Goal: Task Accomplishment & Management: Manage account settings

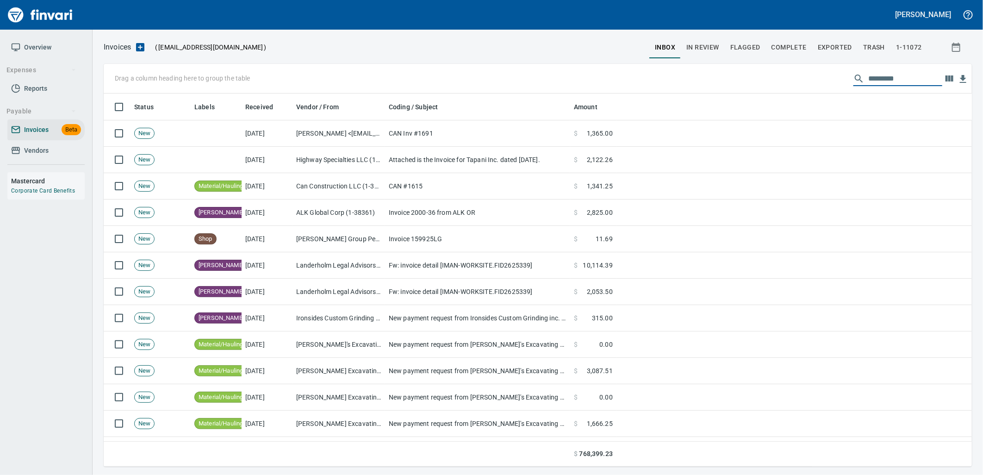
click at [877, 84] on input "text" at bounding box center [905, 78] width 74 height 15
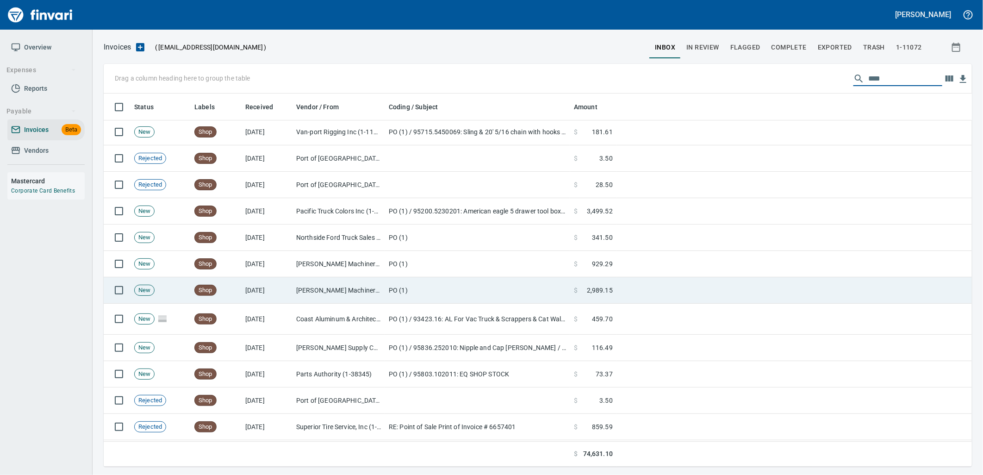
scroll to position [1601, 0]
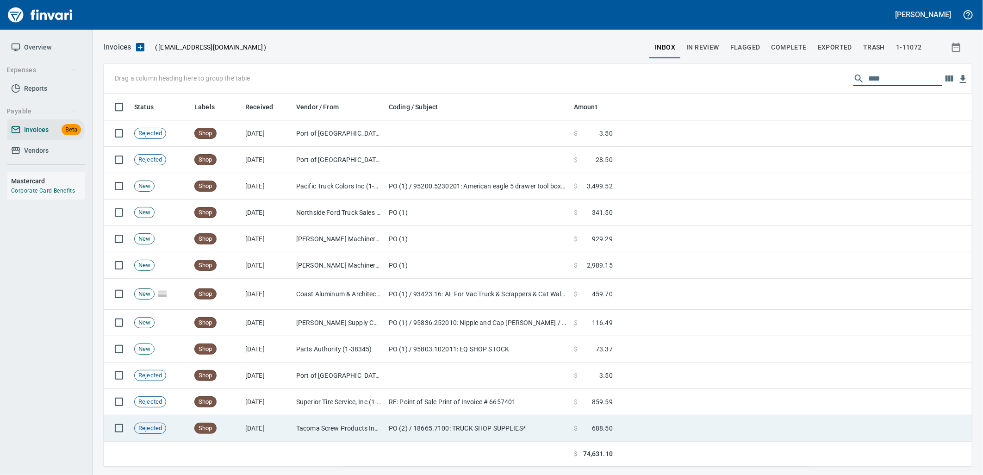
type input "****"
click at [522, 417] on td "PO (2) / 18665.7100: TRUCK SHOP SUPPLIES*" at bounding box center [477, 428] width 185 height 26
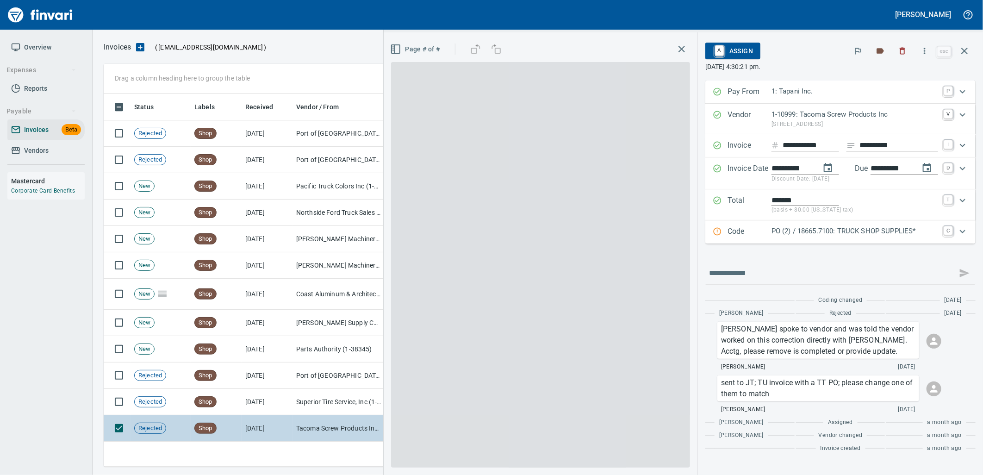
scroll to position [366, 853]
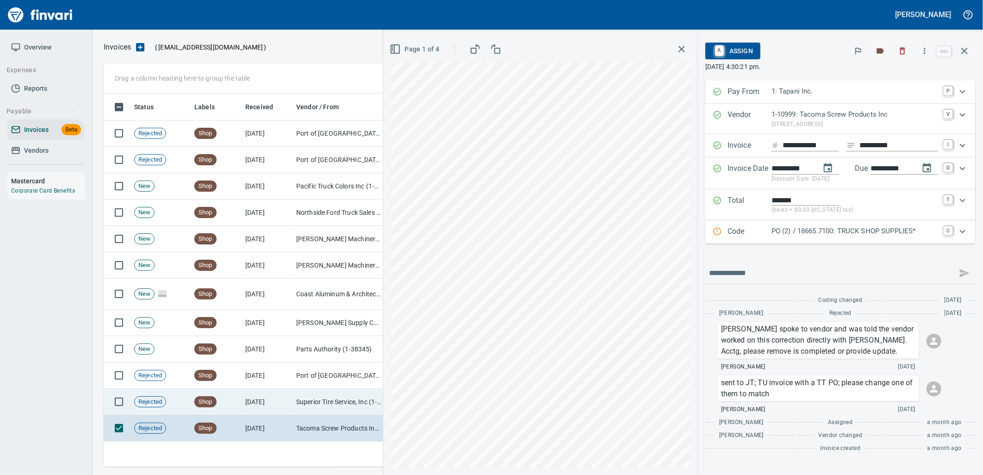
click at [338, 401] on td "Superior Tire Service, Inc (1-10991)" at bounding box center [339, 402] width 93 height 26
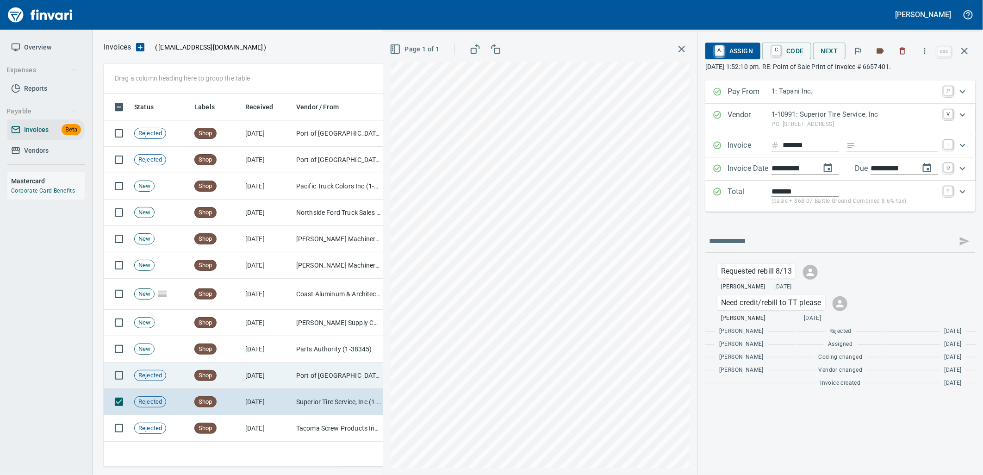
click at [326, 378] on td "Port of [GEOGRAPHIC_DATA] (1-24796)" at bounding box center [339, 375] width 93 height 26
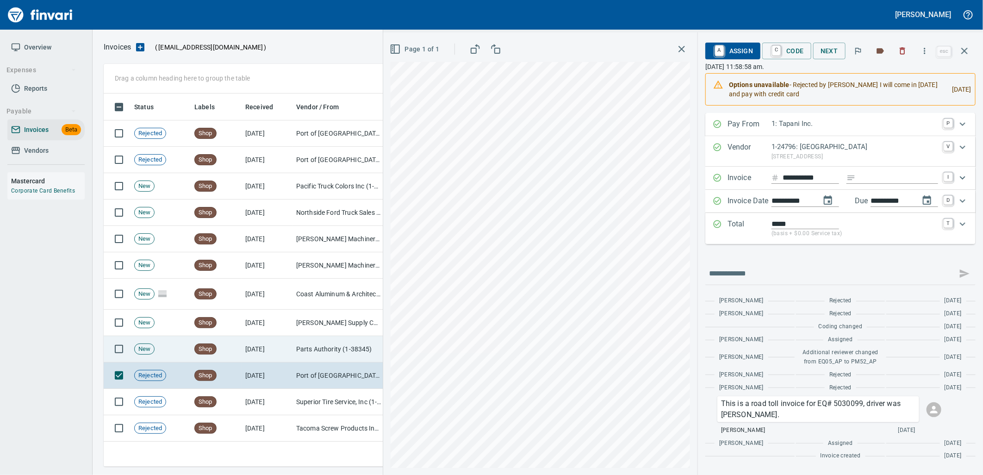
click at [325, 352] on td "Parts Authority (1-38345)" at bounding box center [339, 349] width 93 height 26
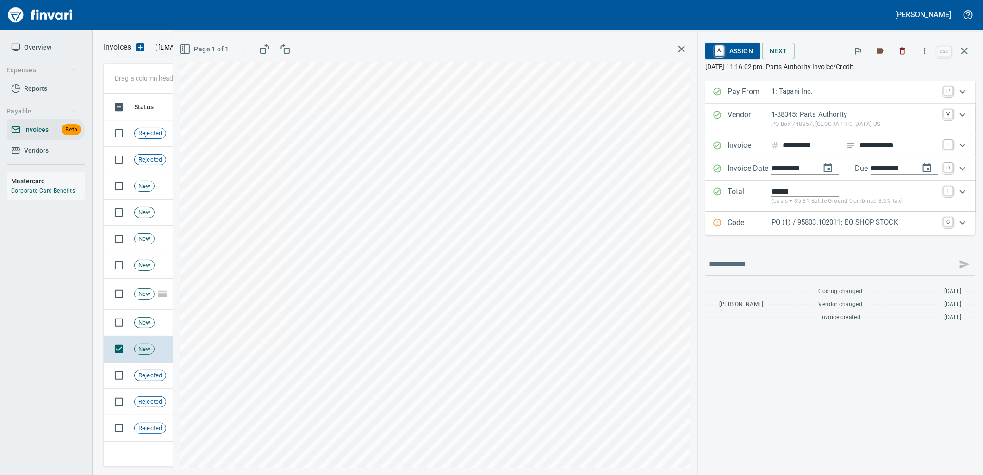
click at [868, 227] on p "PO (1) / 95803.102011: EQ SHOP STOCK" at bounding box center [855, 222] width 167 height 11
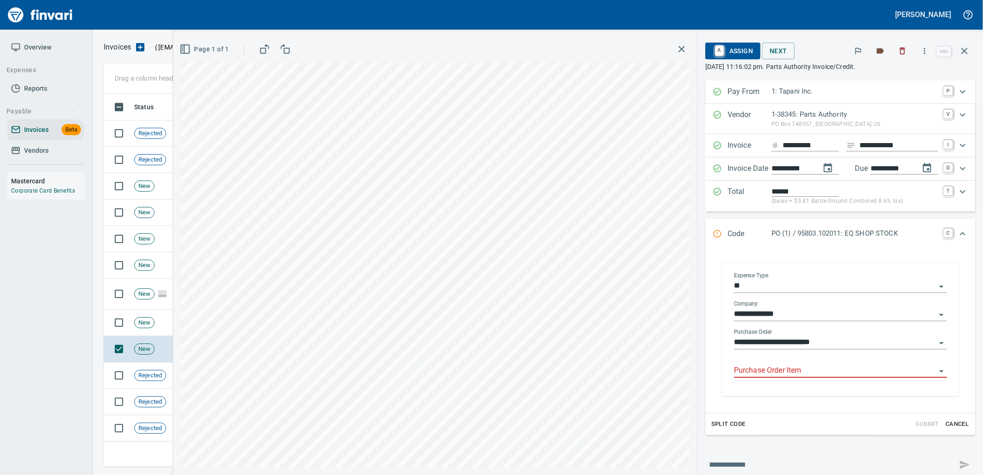
click at [803, 369] on input "Purchase Order Item" at bounding box center [835, 370] width 202 height 13
click at [768, 373] on input "Purchase Order Item" at bounding box center [835, 370] width 202 height 13
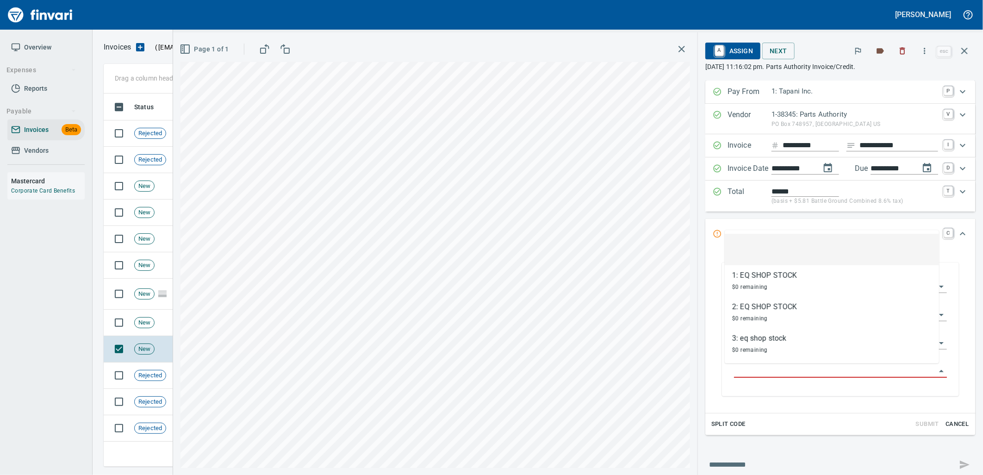
click at [768, 373] on input "Purchase Order Item" at bounding box center [835, 370] width 202 height 13
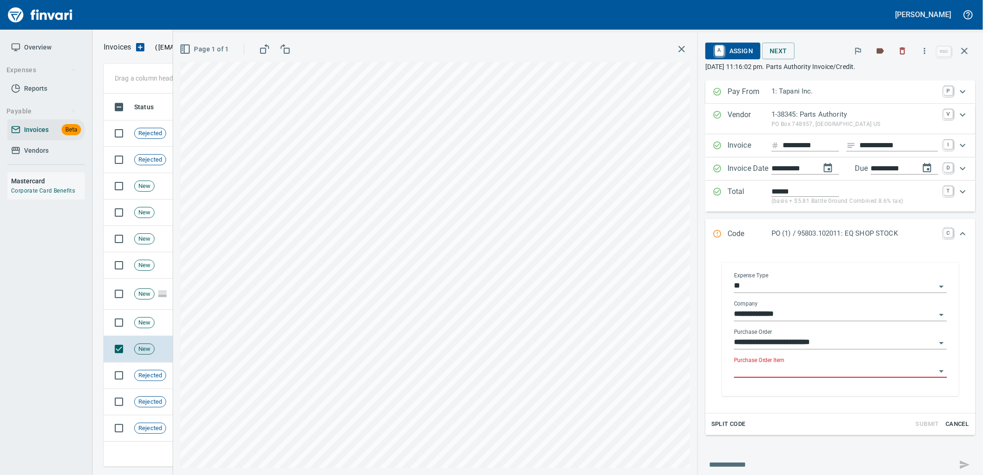
click at [768, 373] on input "Purchase Order Item" at bounding box center [835, 370] width 202 height 13
click at [729, 52] on span "A Assign" at bounding box center [733, 51] width 40 height 16
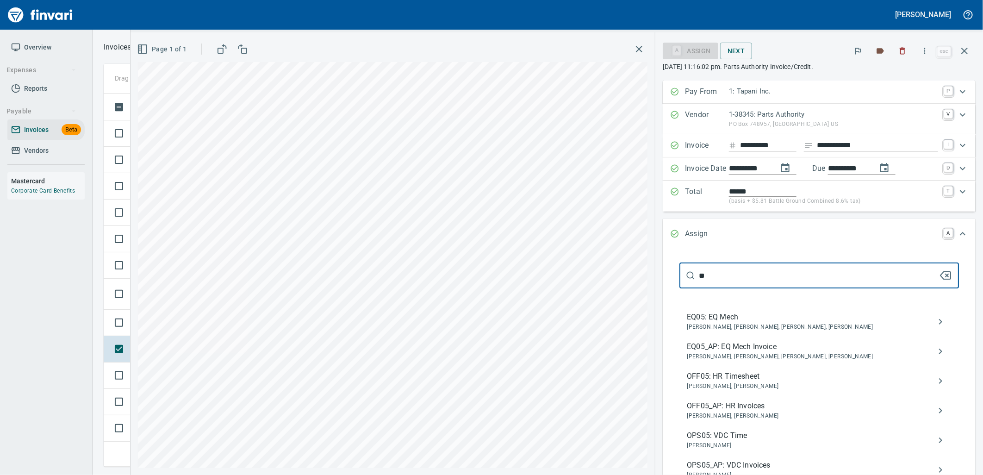
type input "**"
click at [732, 361] on span "[PERSON_NAME], [PERSON_NAME], [PERSON_NAME], [PERSON_NAME]" at bounding box center [812, 356] width 250 height 9
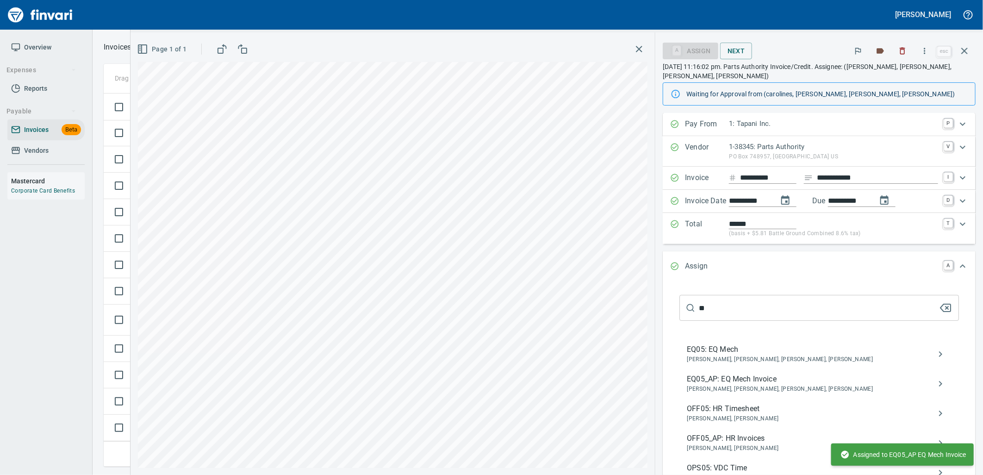
scroll to position [1575, 0]
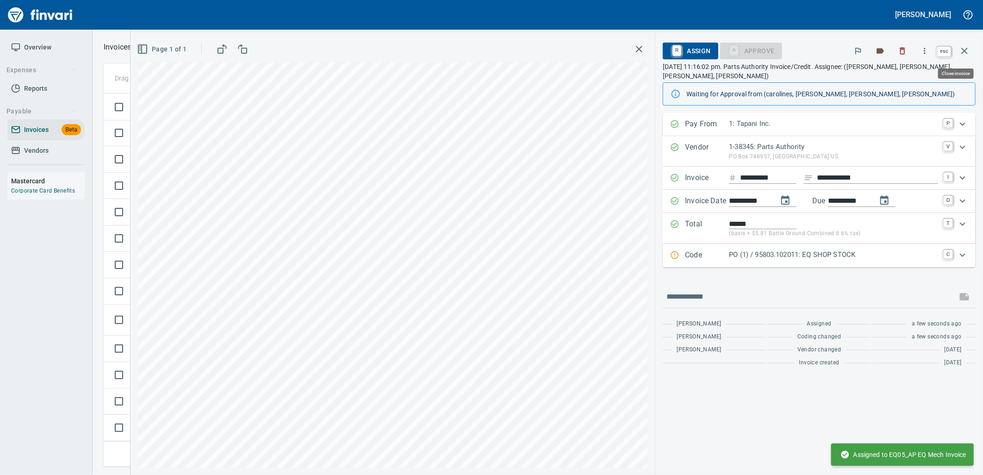
click at [960, 51] on icon "button" at bounding box center [964, 50] width 11 height 11
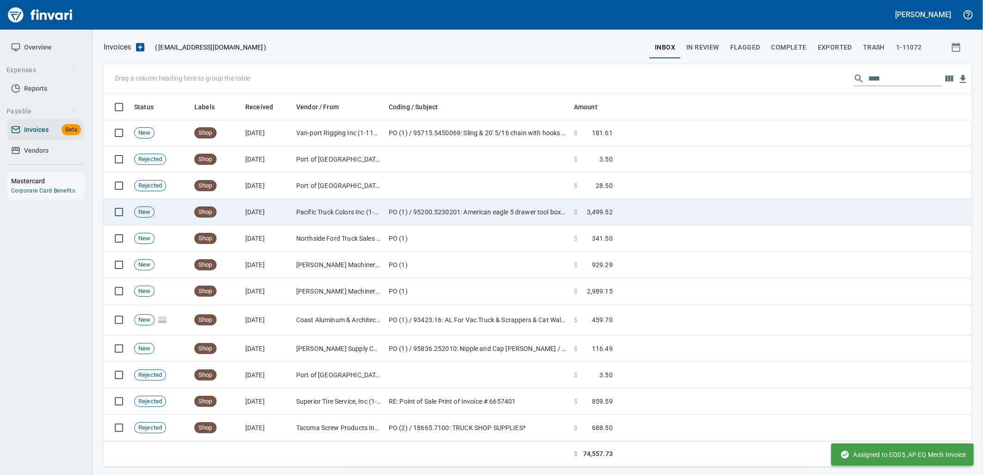
scroll to position [366, 853]
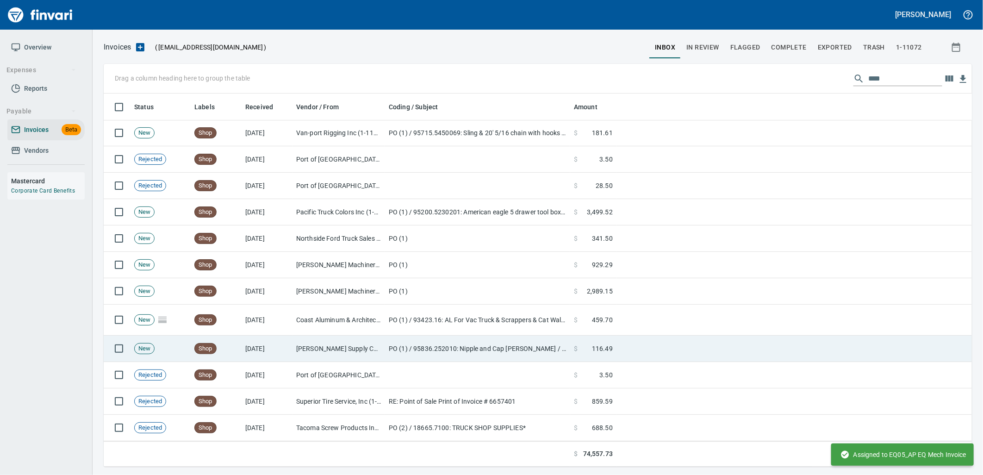
click at [288, 337] on td "[DATE]" at bounding box center [267, 349] width 51 height 26
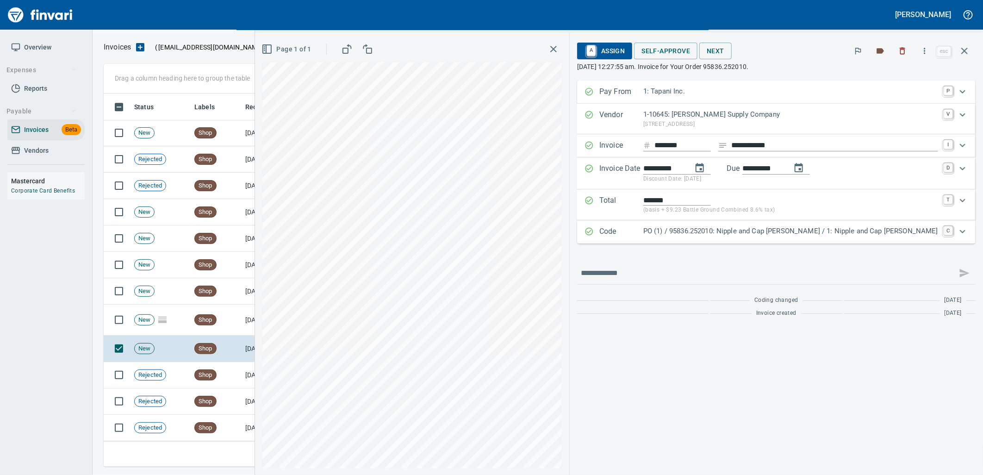
drag, startPoint x: 847, startPoint y: 237, endPoint x: 850, endPoint y: 265, distance: 27.9
click at [846, 237] on div "PO (1) / 95836.252010: Nipple and Cap [PERSON_NAME] / 1: Nipple and Cap [PERSON…" at bounding box center [790, 232] width 295 height 12
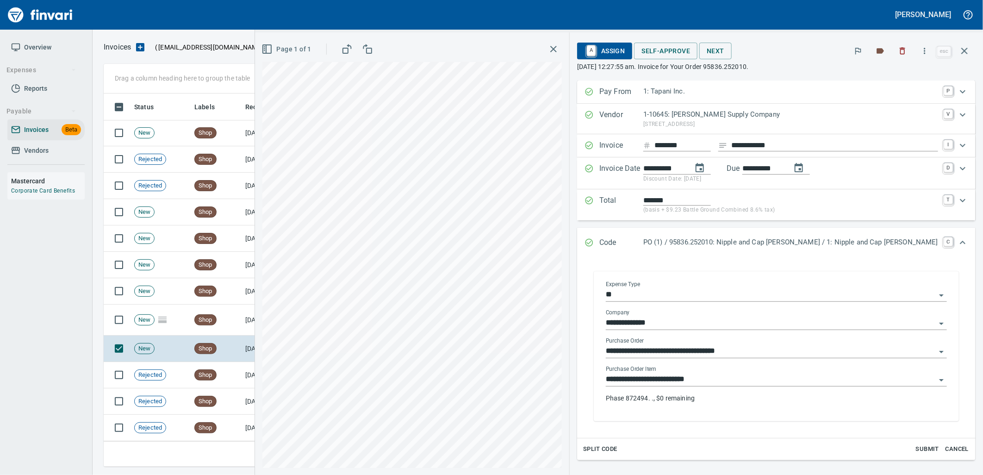
click at [740, 376] on input "**********" at bounding box center [771, 379] width 330 height 13
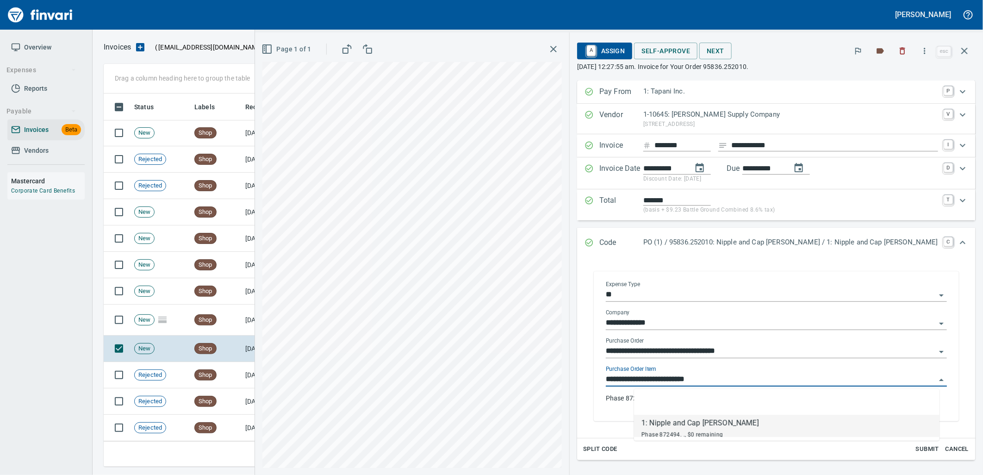
scroll to position [366, 853]
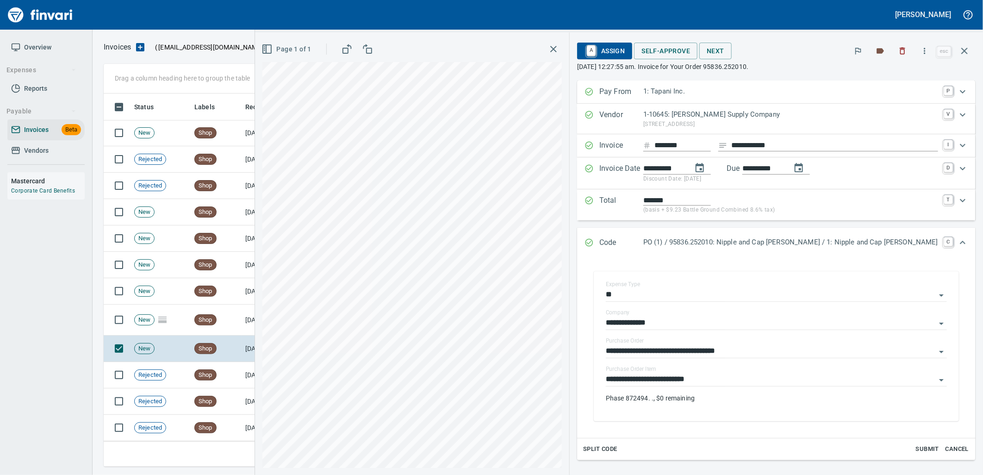
click at [625, 50] on span "A Assign" at bounding box center [605, 51] width 40 height 16
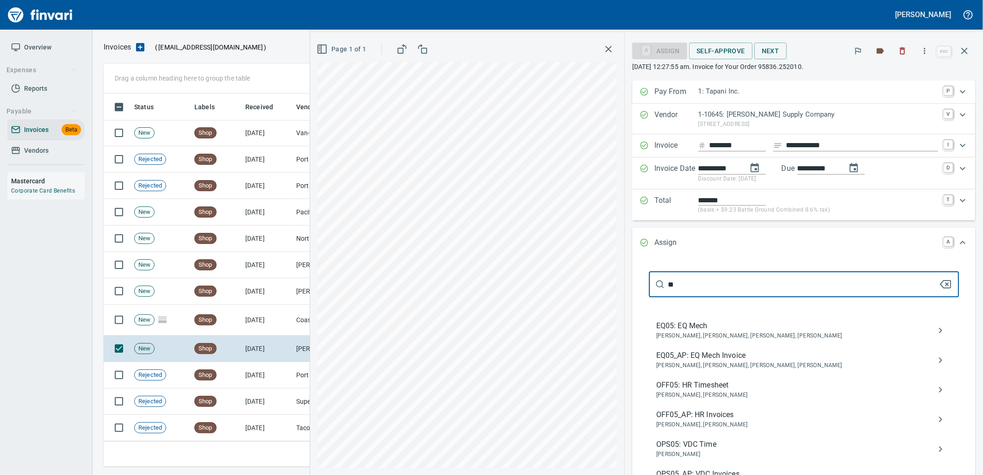
type input "**"
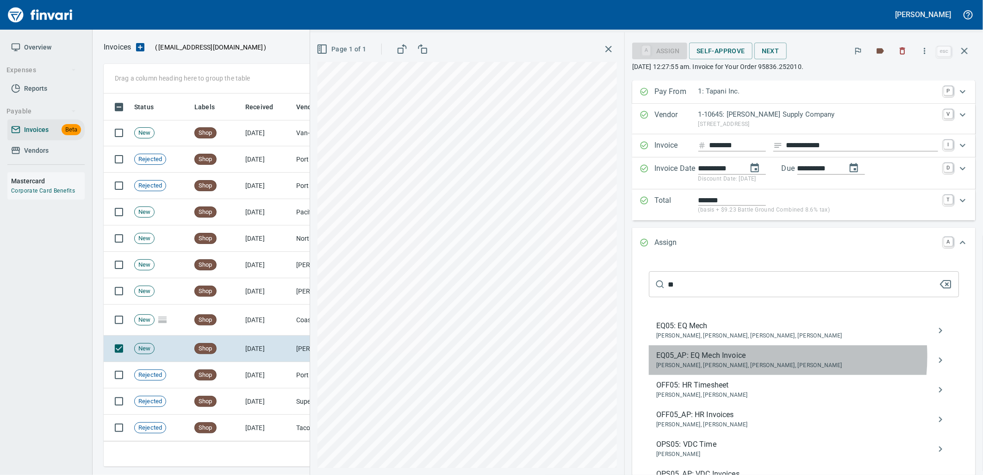
click at [751, 357] on span "EQ05_AP: EQ Mech Invoice" at bounding box center [796, 355] width 281 height 11
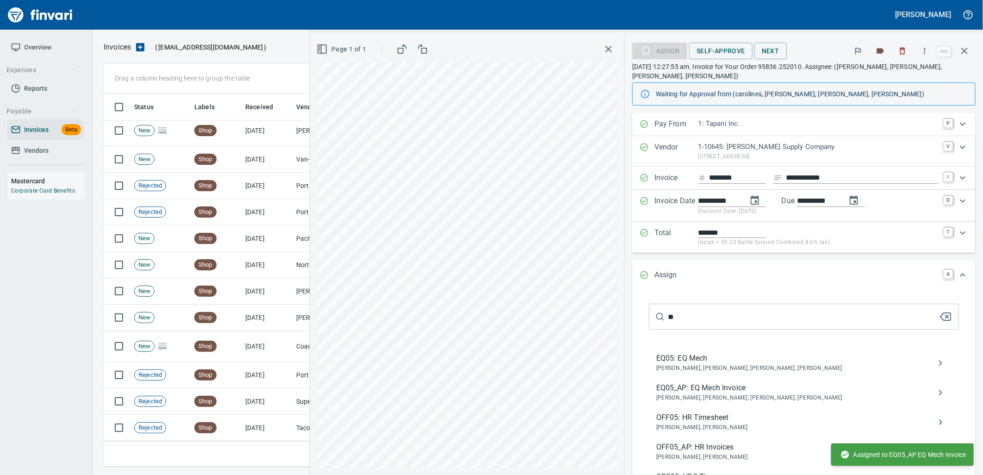
scroll to position [1549, 0]
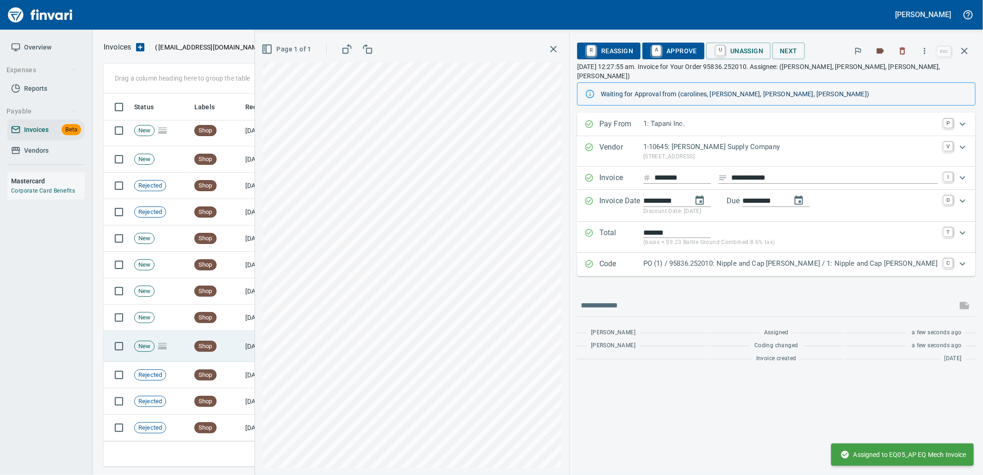
click at [202, 349] on span "Shop" at bounding box center [205, 346] width 21 height 9
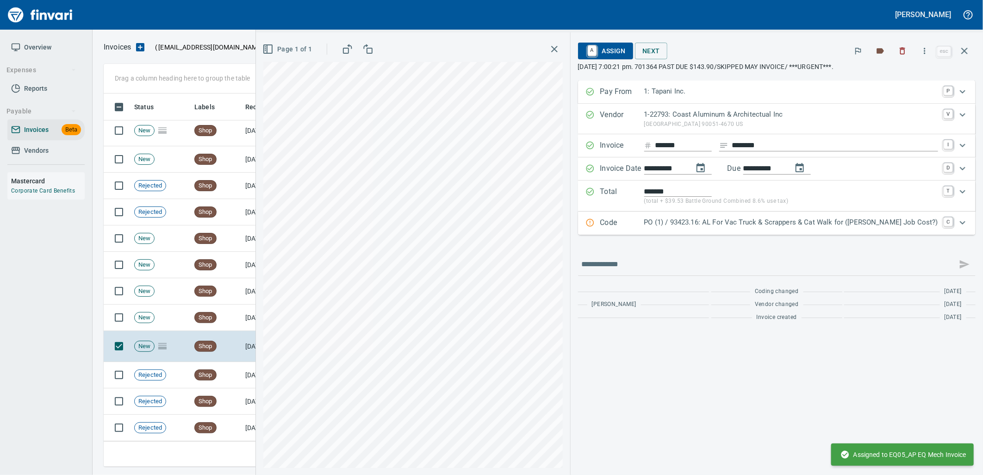
click at [763, 226] on p "PO (1) / 93423.16: AL For Vac Truck & Scrappers & Cat Walk for ([PERSON_NAME] J…" at bounding box center [791, 222] width 294 height 11
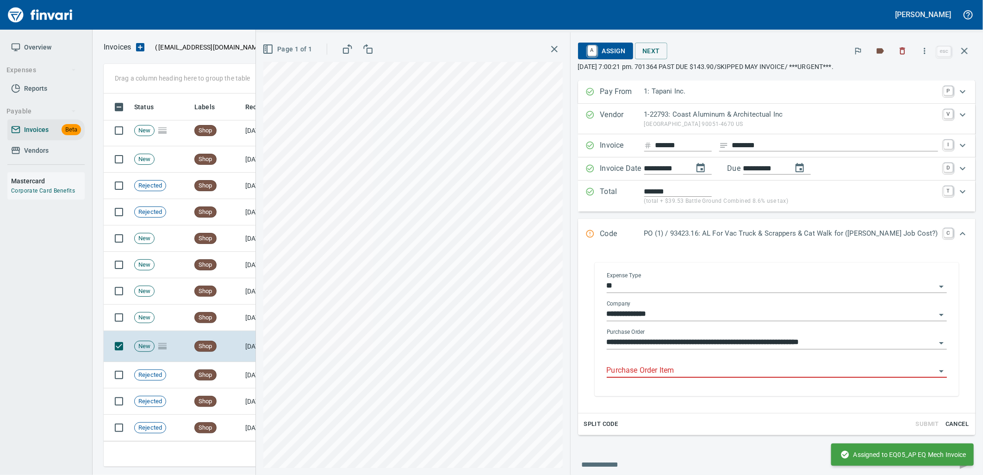
click at [734, 371] on input "Purchase Order Item" at bounding box center [771, 370] width 329 height 13
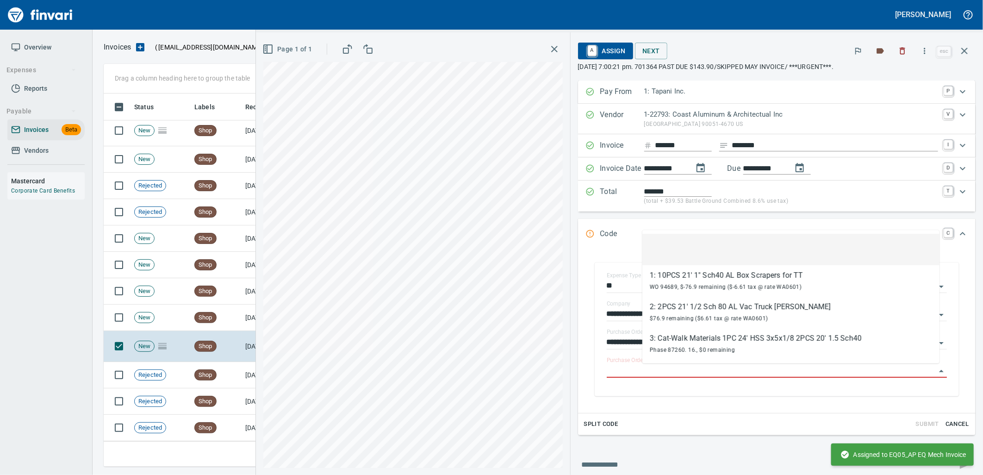
scroll to position [366, 853]
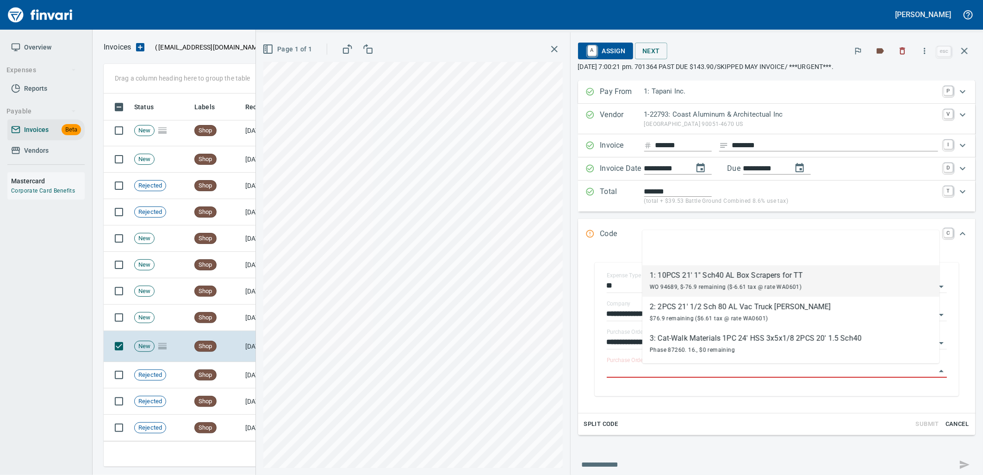
click at [633, 43] on button "A Assign" at bounding box center [605, 51] width 55 height 17
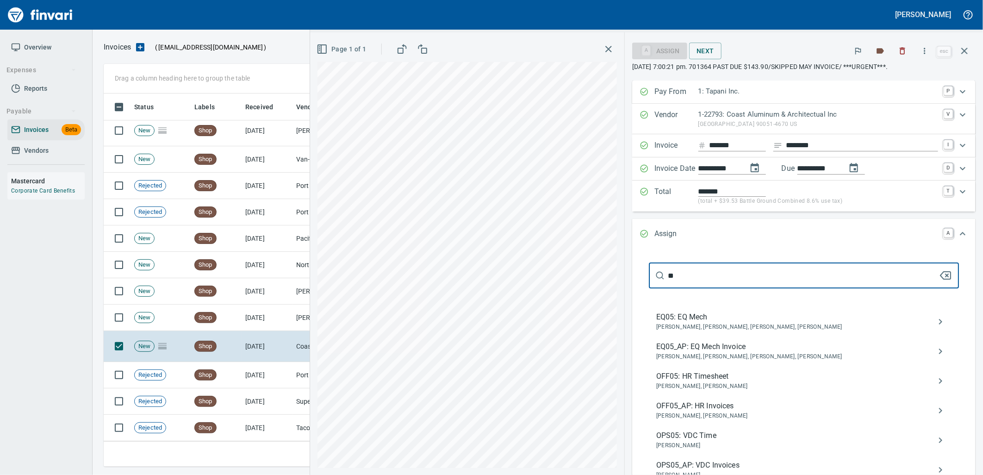
type input "**"
click at [753, 360] on span "[PERSON_NAME], [PERSON_NAME], [PERSON_NAME], [PERSON_NAME]" at bounding box center [796, 356] width 281 height 9
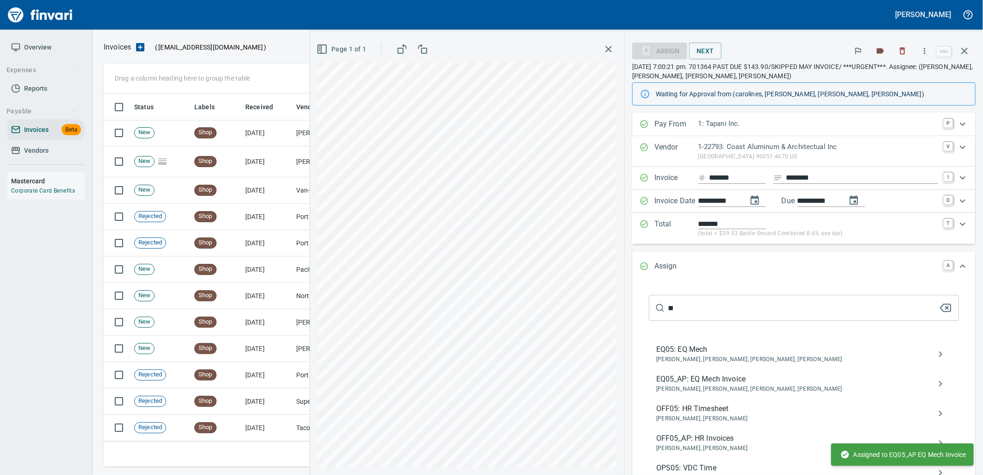
scroll to position [1517, 0]
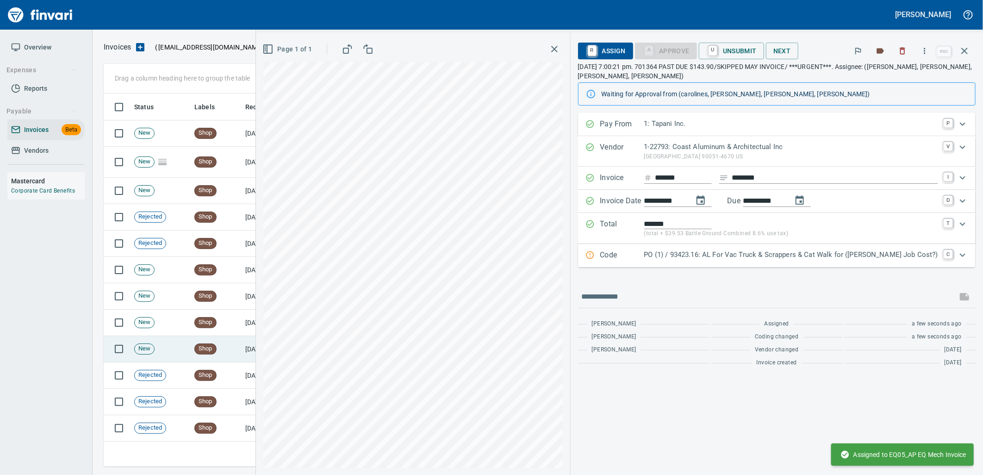
click at [276, 346] on td "[DATE]" at bounding box center [267, 349] width 51 height 26
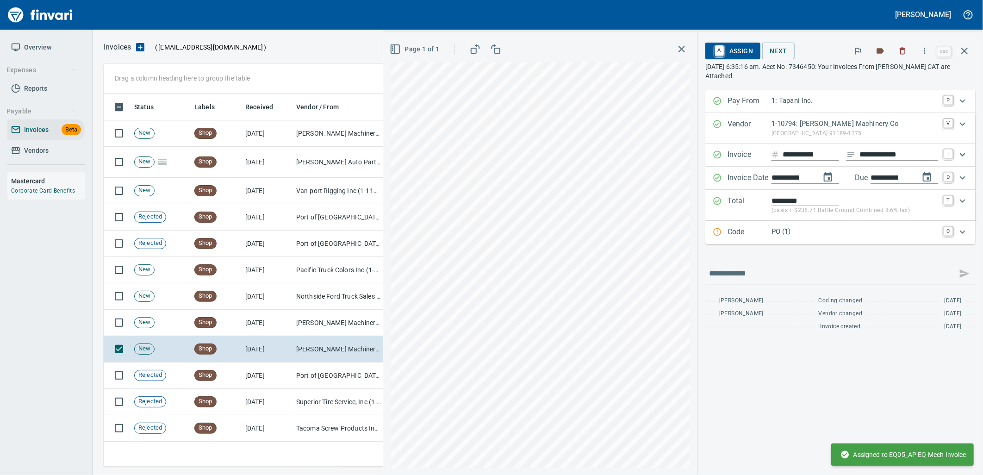
click at [894, 234] on p "PO (1)" at bounding box center [855, 231] width 167 height 11
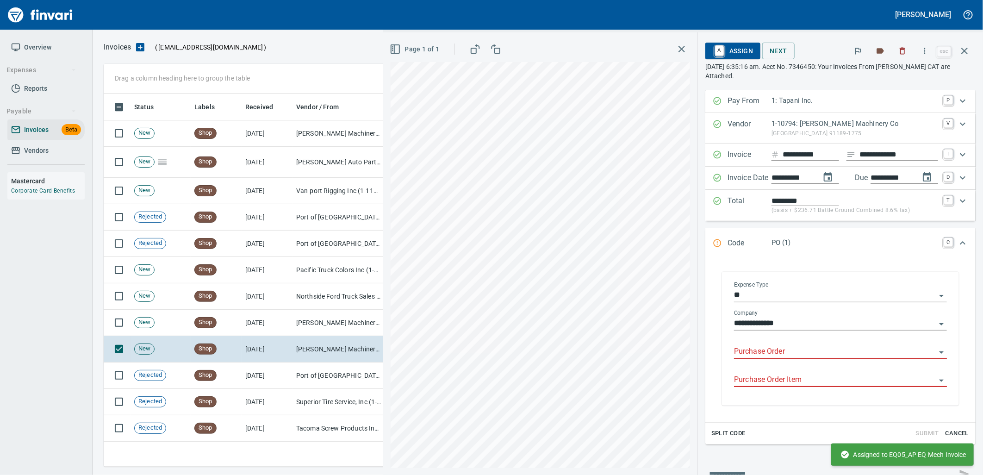
click at [780, 356] on input "Purchase Order" at bounding box center [835, 351] width 202 height 13
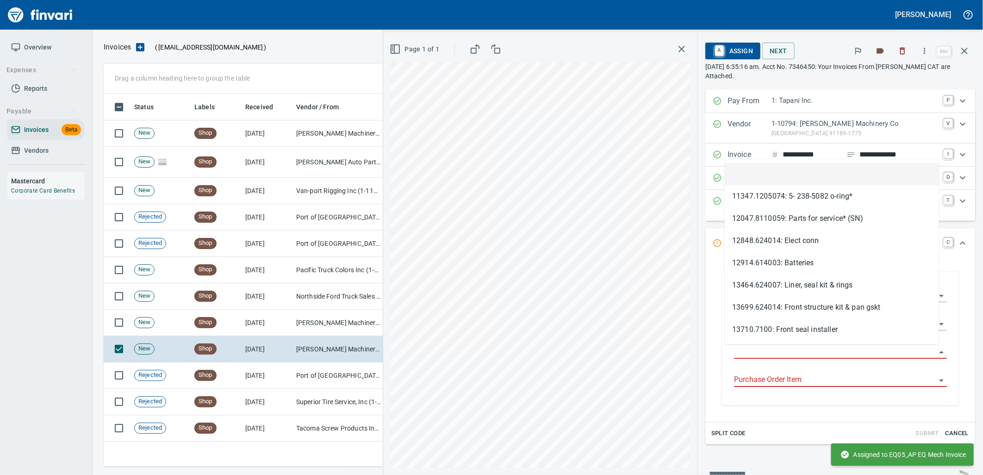
type input "**********"
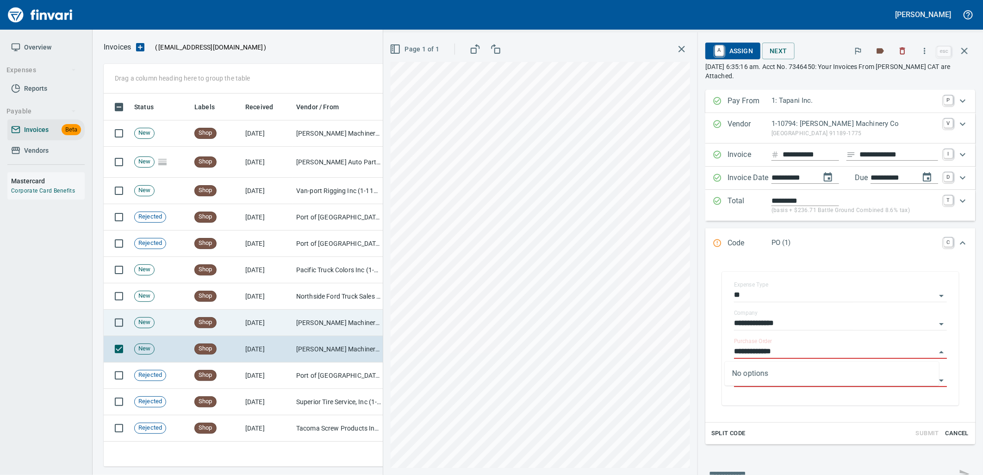
click at [346, 323] on td "[PERSON_NAME] Machinery Co (1-10794)" at bounding box center [339, 323] width 93 height 26
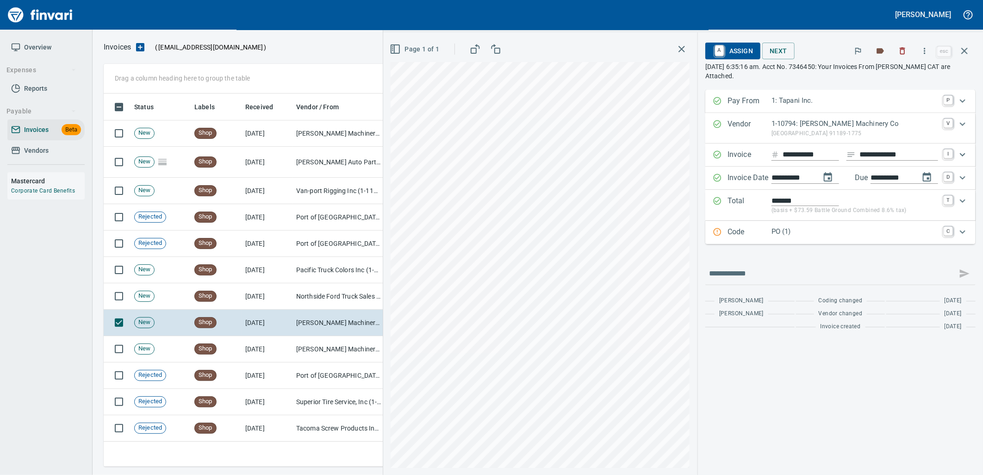
click at [824, 231] on p "PO (1)" at bounding box center [855, 231] width 167 height 11
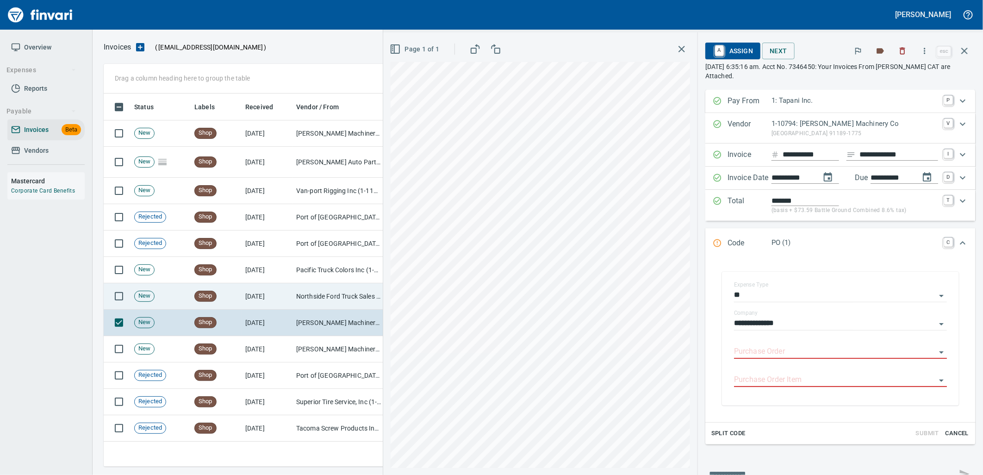
click at [337, 293] on td "Northside Ford Truck Sales Inc (1-10715)" at bounding box center [339, 296] width 93 height 26
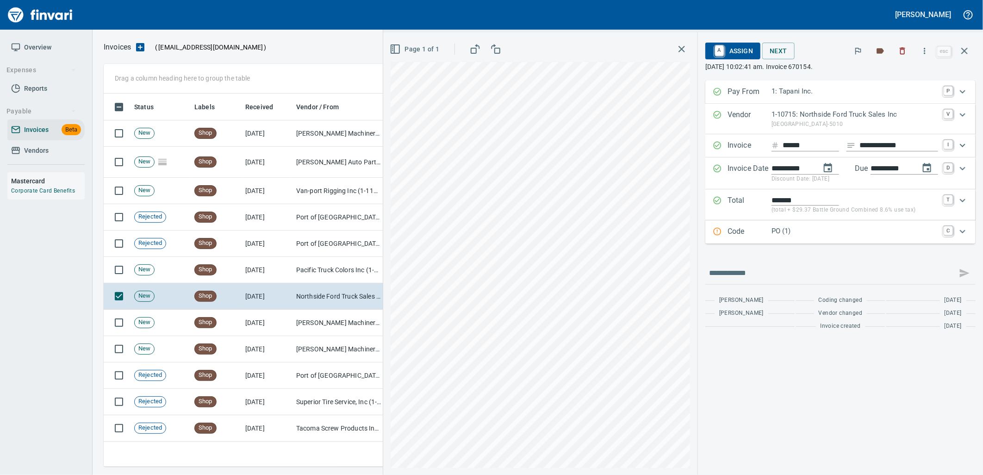
click at [855, 228] on p "PO (1)" at bounding box center [855, 231] width 167 height 11
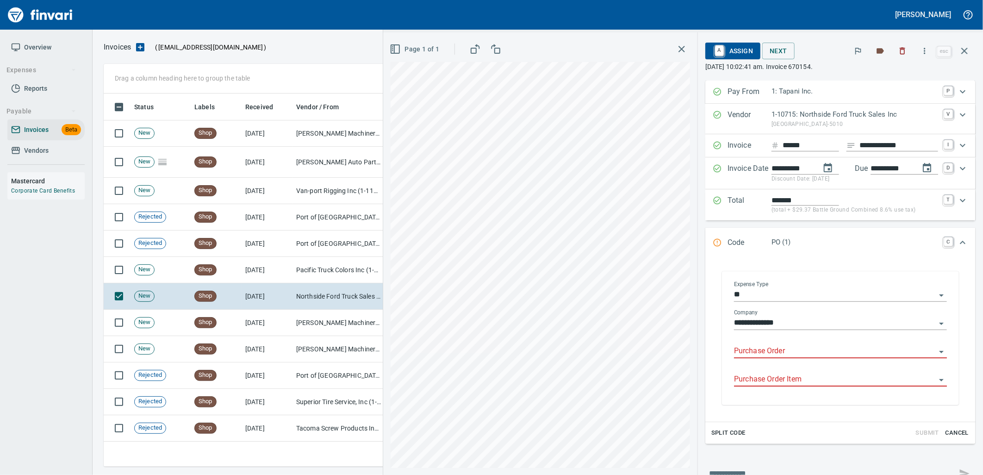
click at [792, 345] on input "Purchase Order" at bounding box center [835, 351] width 202 height 13
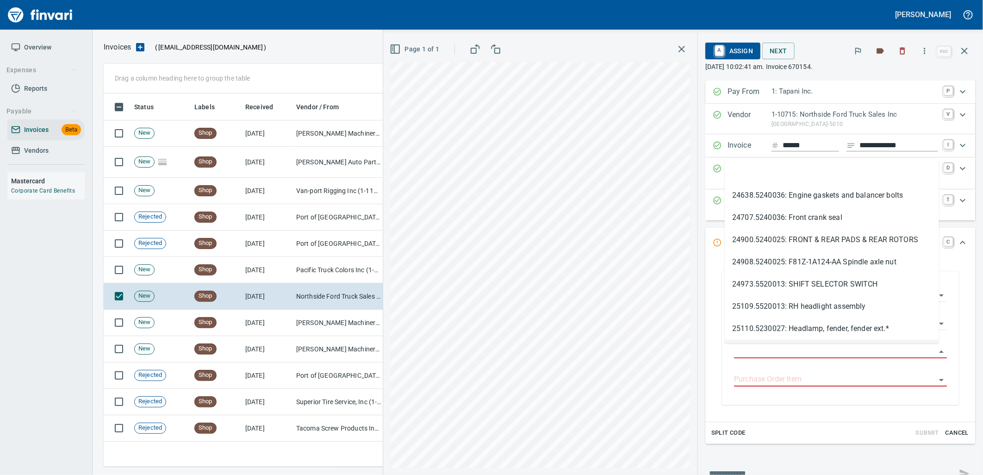
scroll to position [366, 853]
type input "**********"
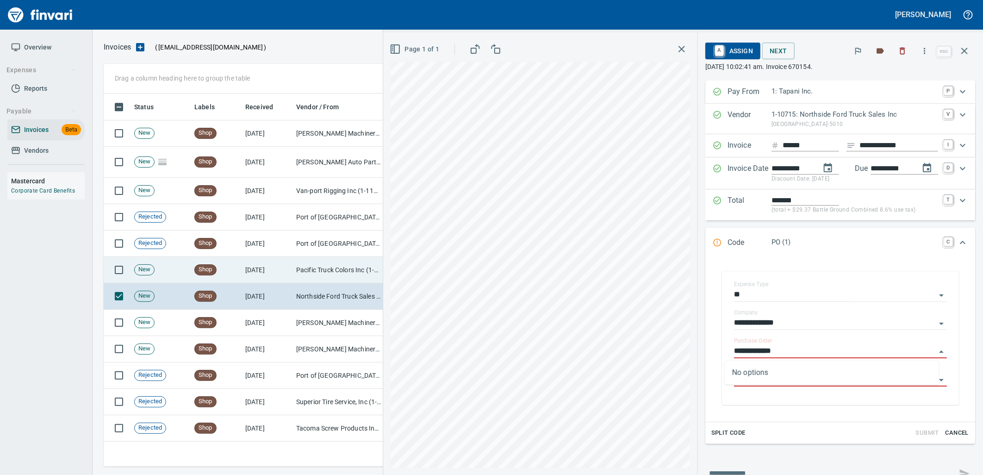
click at [291, 275] on td "[DATE]" at bounding box center [267, 270] width 51 height 26
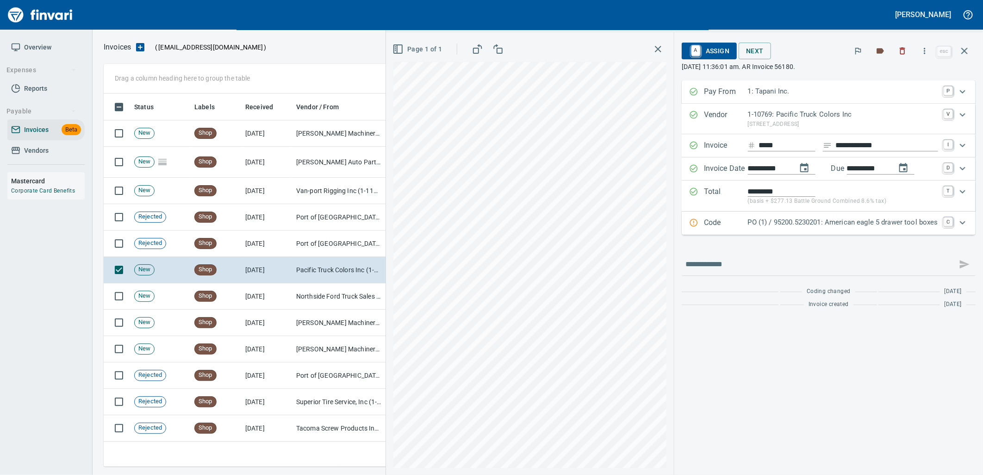
click at [793, 223] on p "PO (1) / 95200.5230201: American eagle 5 drawer tool boxes" at bounding box center [843, 222] width 190 height 11
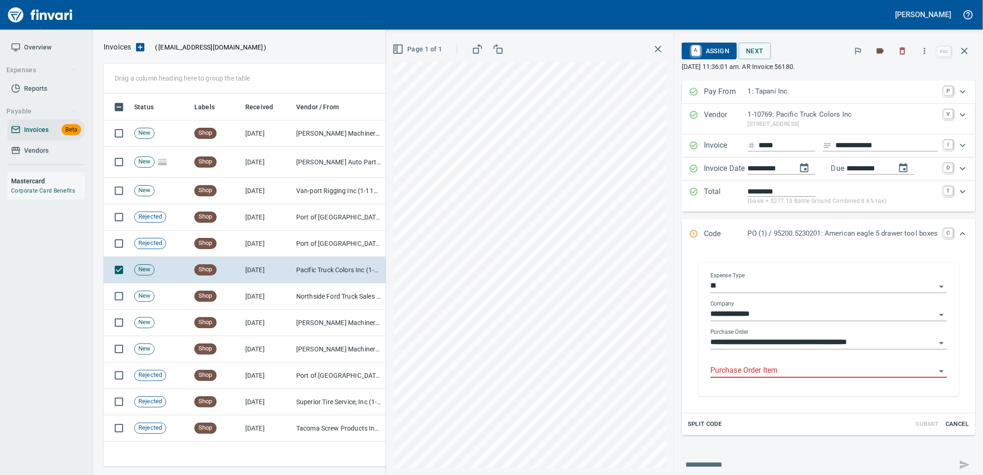
drag, startPoint x: 781, startPoint y: 377, endPoint x: 706, endPoint y: 353, distance: 78.3
click at [780, 377] on input "Purchase Order Item" at bounding box center [823, 370] width 225 height 13
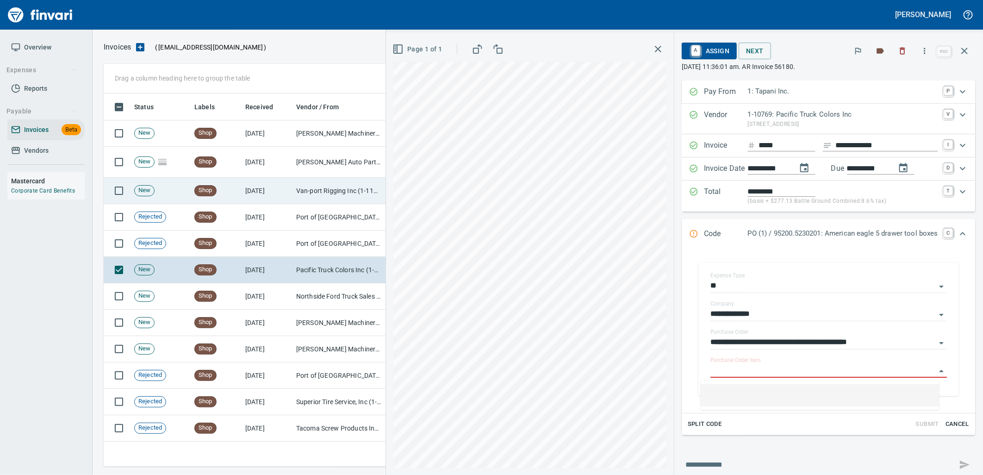
click at [258, 192] on td "[DATE]" at bounding box center [267, 191] width 51 height 26
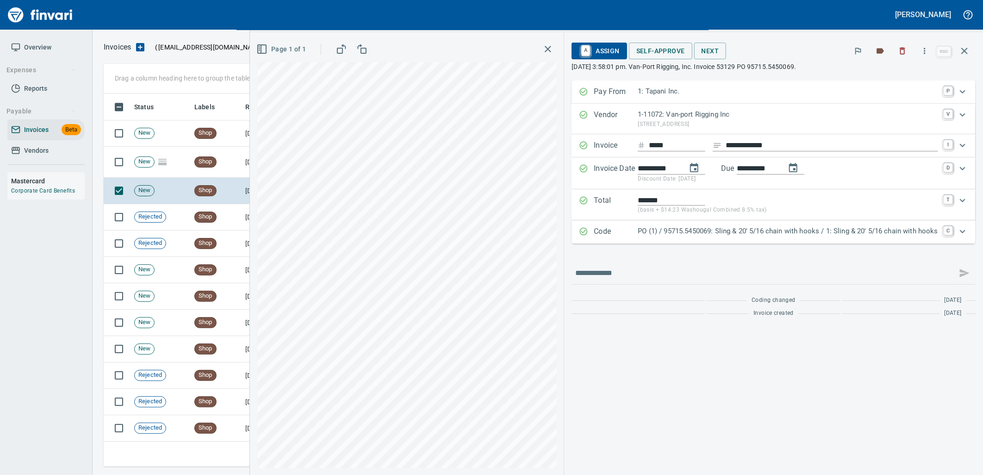
click at [735, 232] on p "PO (1) / 95715.5450069: Sling & 20' 5/16 chain with hooks / 1: Sling & 20' 5/16…" at bounding box center [788, 231] width 300 height 11
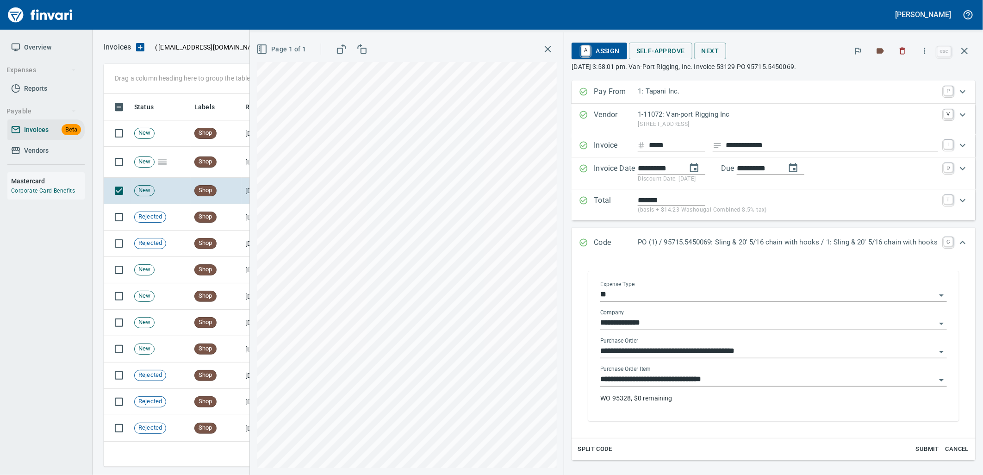
click at [727, 383] on input "**********" at bounding box center [768, 379] width 336 height 13
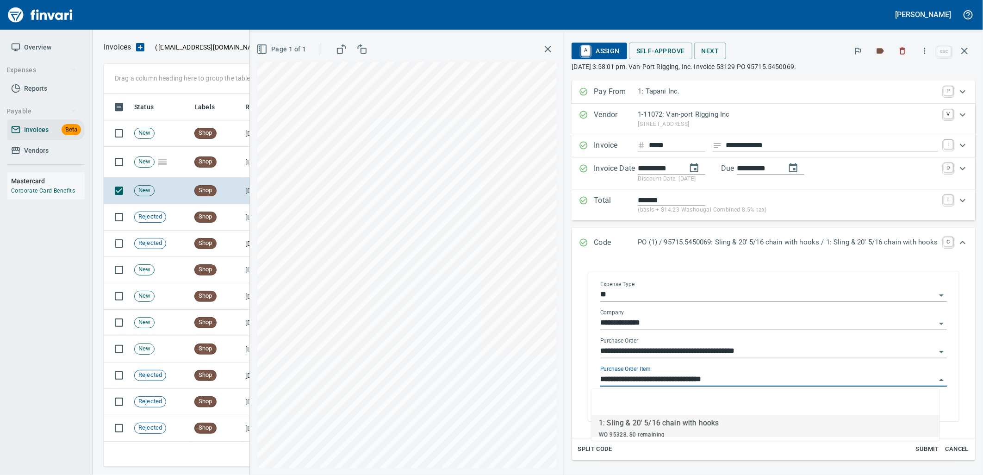
scroll to position [366, 853]
click at [231, 164] on td "Shop" at bounding box center [216, 162] width 51 height 31
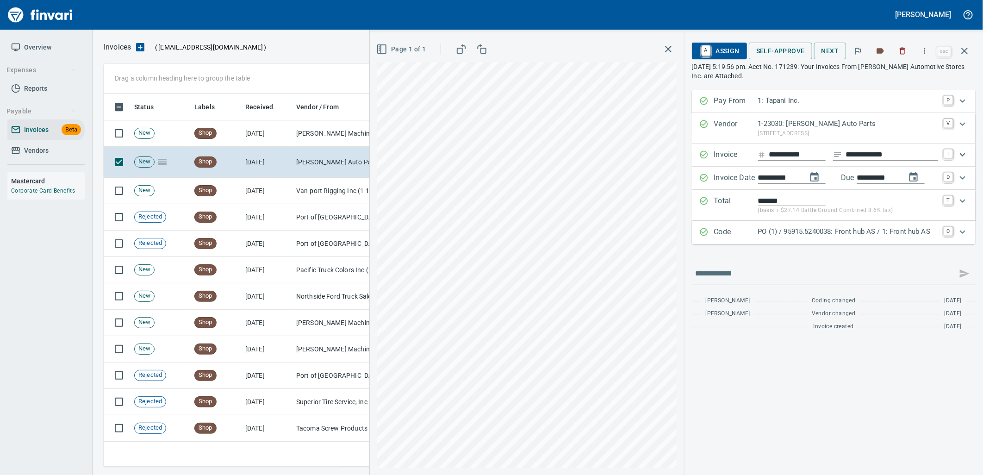
click at [857, 232] on p "PO (1) / 95915.5240038: Front hub AS / 1: Front hub AS" at bounding box center [848, 231] width 180 height 11
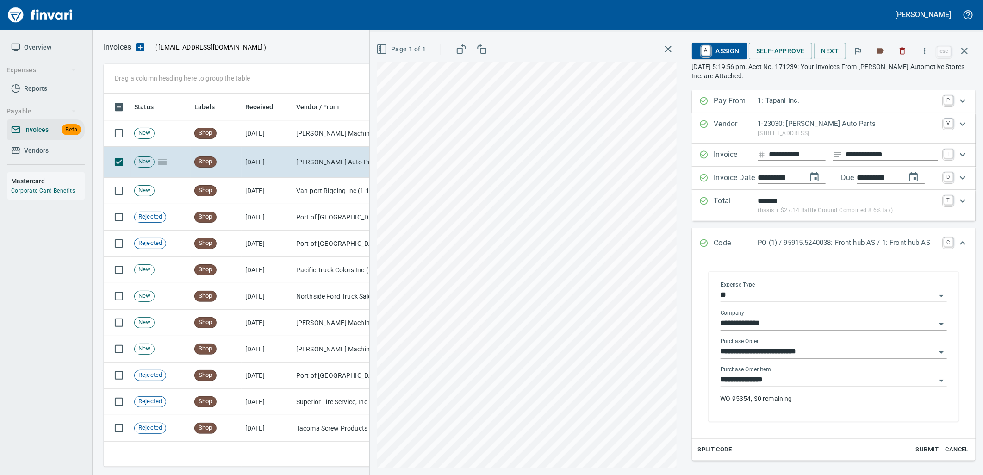
click at [786, 382] on input "**********" at bounding box center [828, 380] width 215 height 13
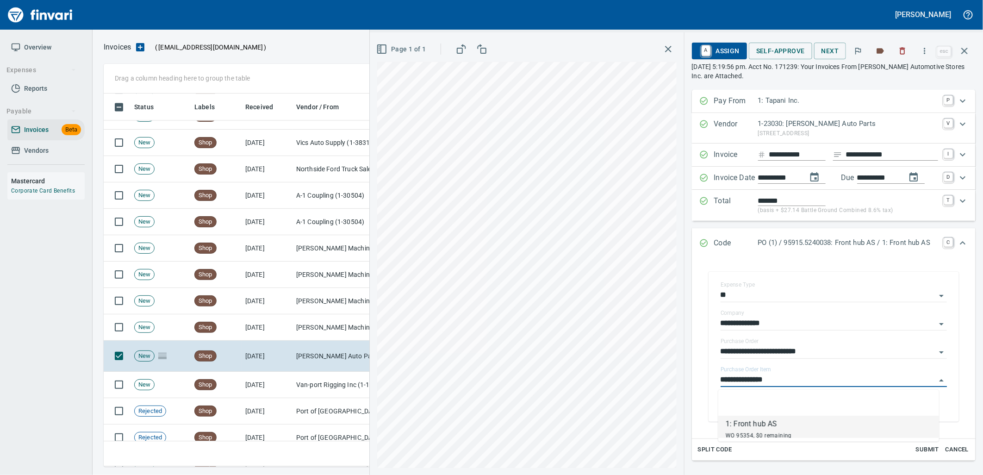
scroll to position [1260, 0]
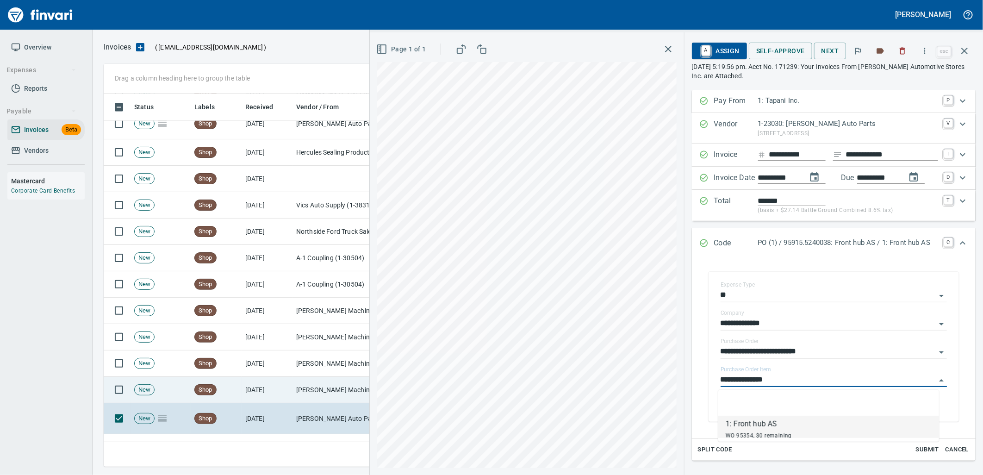
click at [302, 381] on td "[PERSON_NAME] Machinery Co (1-10794)" at bounding box center [339, 390] width 93 height 26
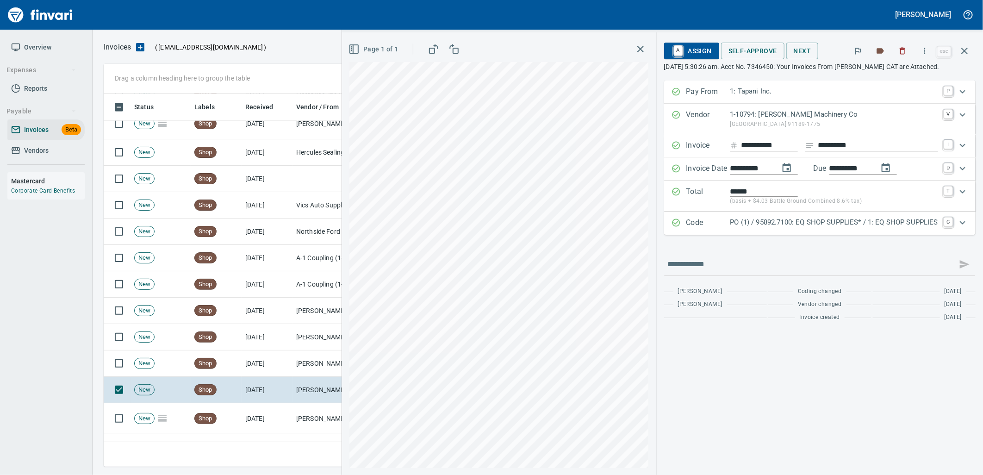
click at [810, 219] on p "PO (1) / 95892.7100: EQ SHOP SUPPLIES* / 1: EQ SHOP SUPPLIES" at bounding box center [835, 222] width 208 height 11
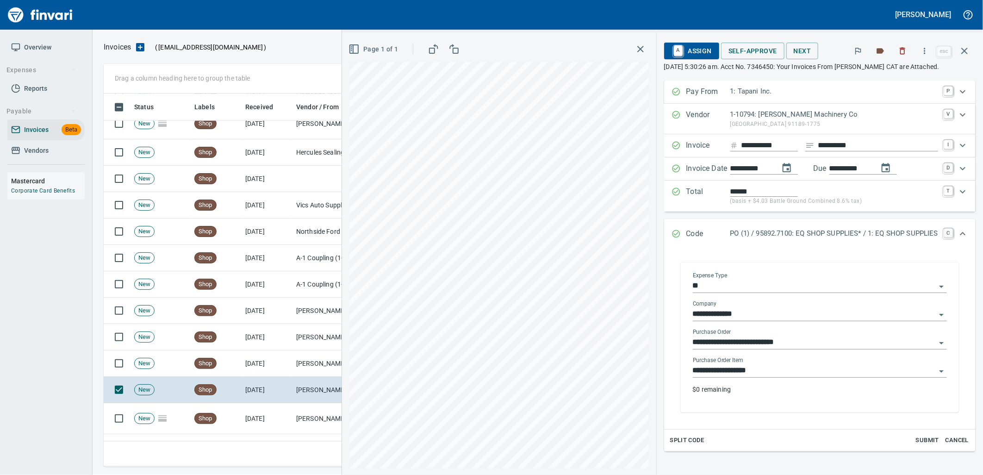
click at [790, 363] on div "**********" at bounding box center [820, 367] width 254 height 21
click at [813, 377] on input "**********" at bounding box center [814, 370] width 243 height 13
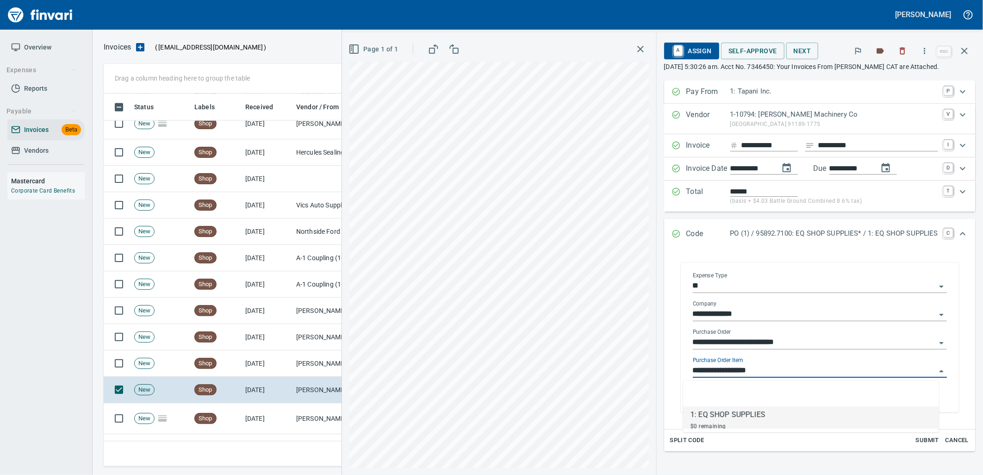
scroll to position [366, 853]
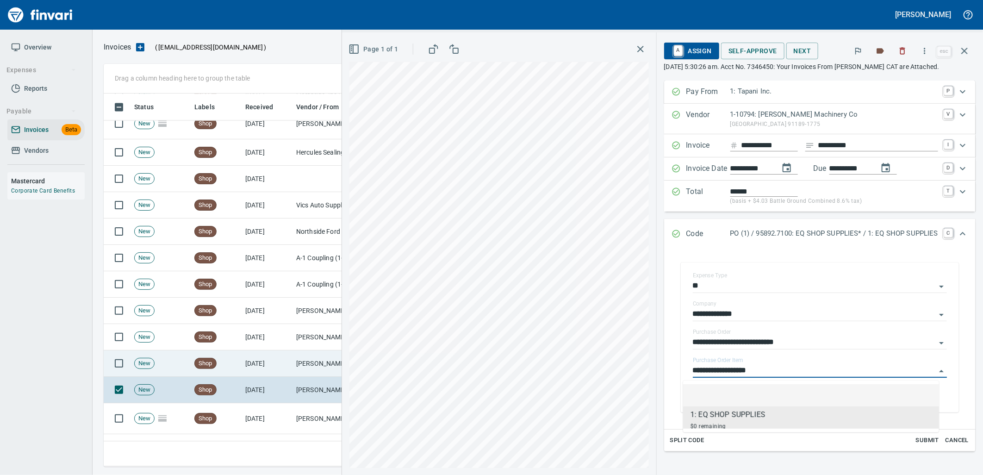
click at [284, 358] on td "[DATE]" at bounding box center [267, 363] width 51 height 26
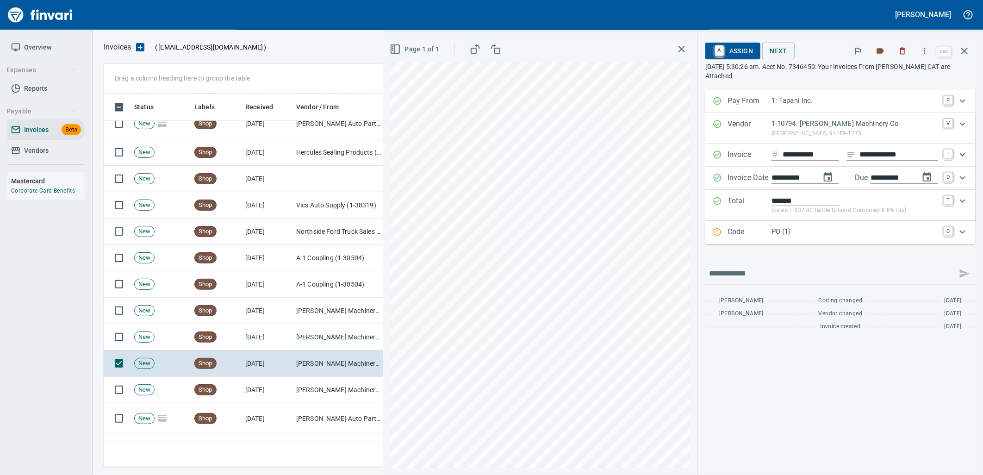
click at [803, 237] on div "PO (1)" at bounding box center [855, 232] width 167 height 12
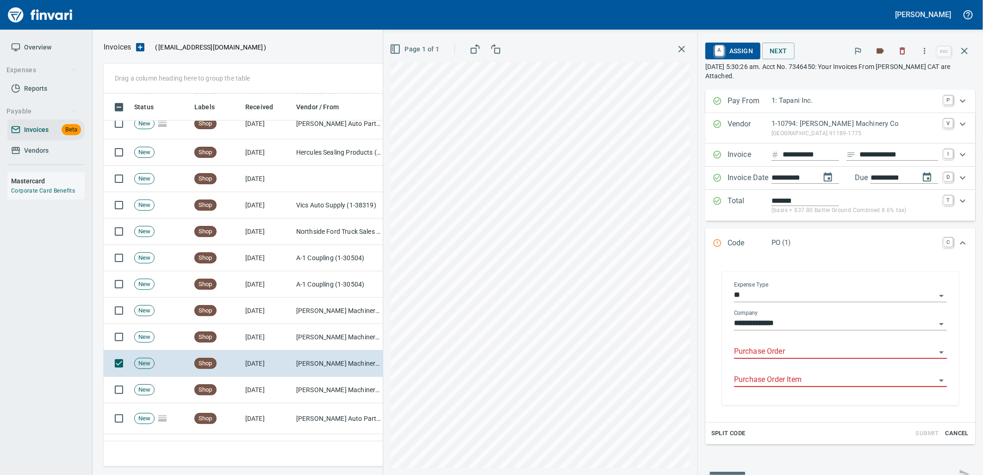
click at [787, 352] on input "Purchase Order" at bounding box center [835, 351] width 202 height 13
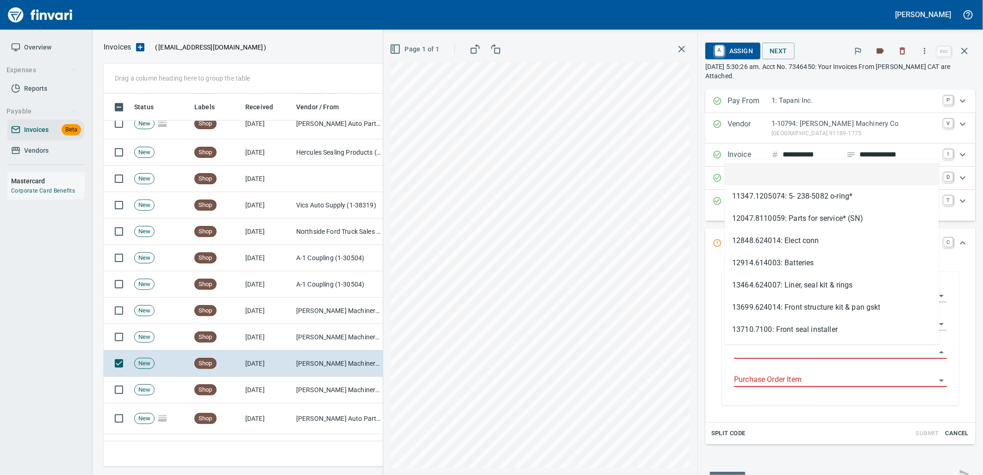
type input "**********"
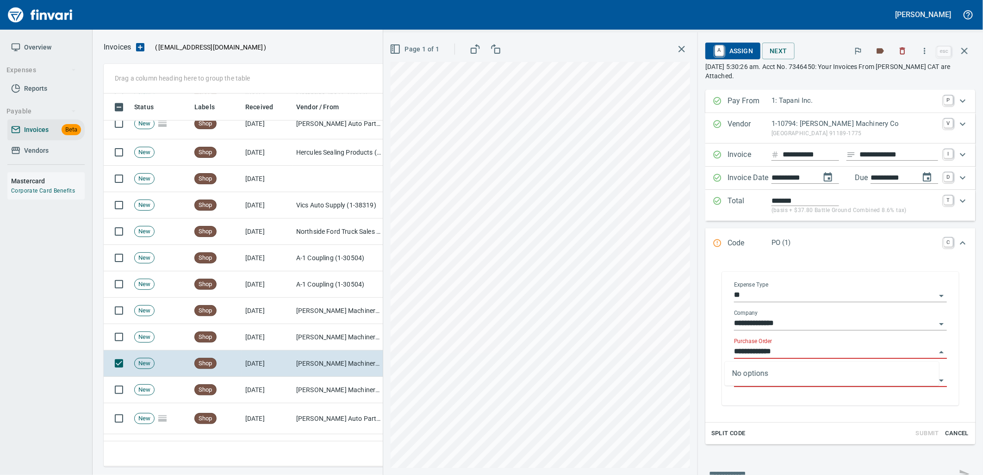
scroll to position [366, 853]
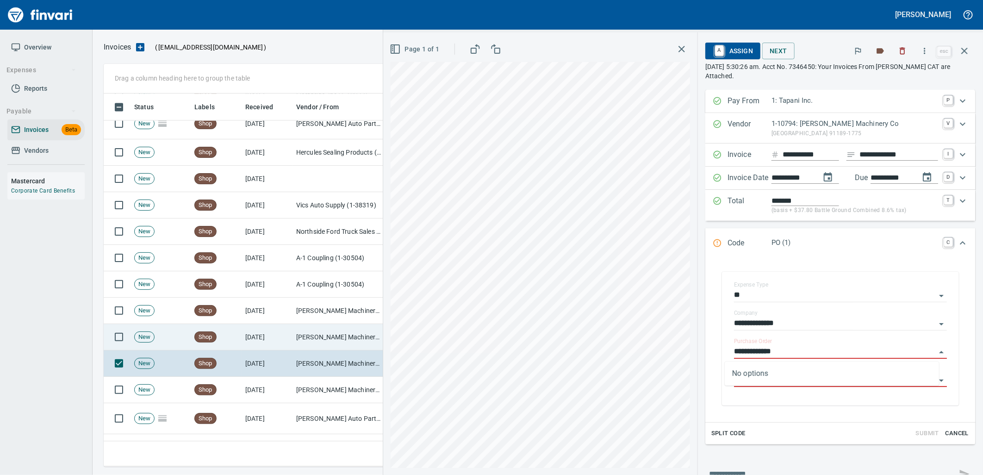
click at [290, 341] on td "[DATE]" at bounding box center [267, 337] width 51 height 26
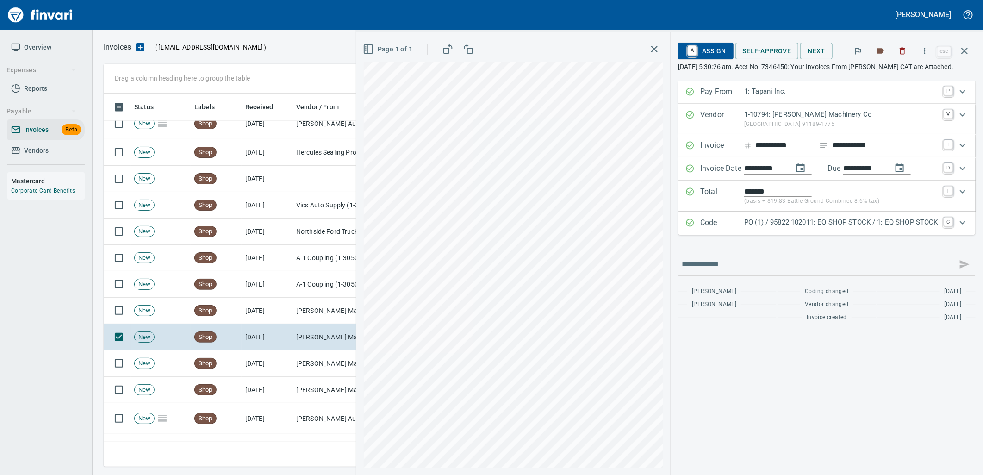
click at [806, 221] on p "PO (1) / 95822.102011: EQ SHOP STOCK / 1: EQ SHOP STOCK" at bounding box center [841, 222] width 194 height 11
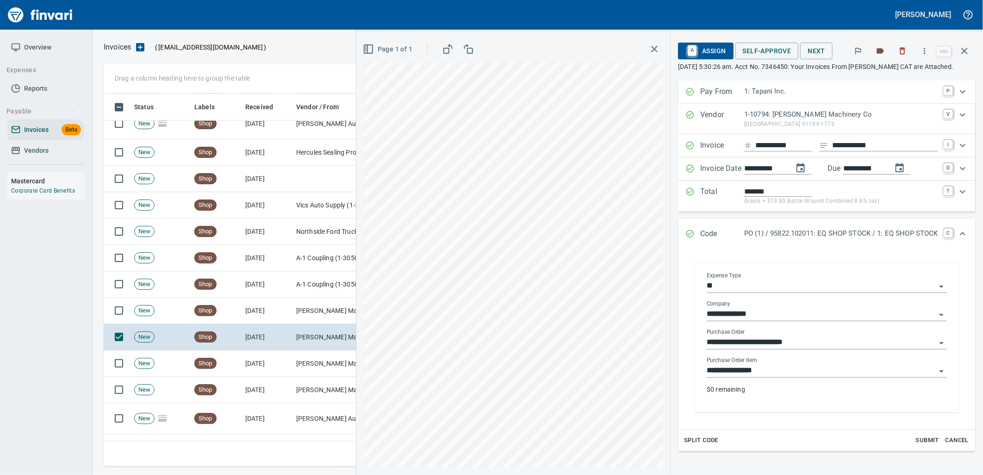
drag, startPoint x: 774, startPoint y: 371, endPoint x: 325, endPoint y: 383, distance: 449.2
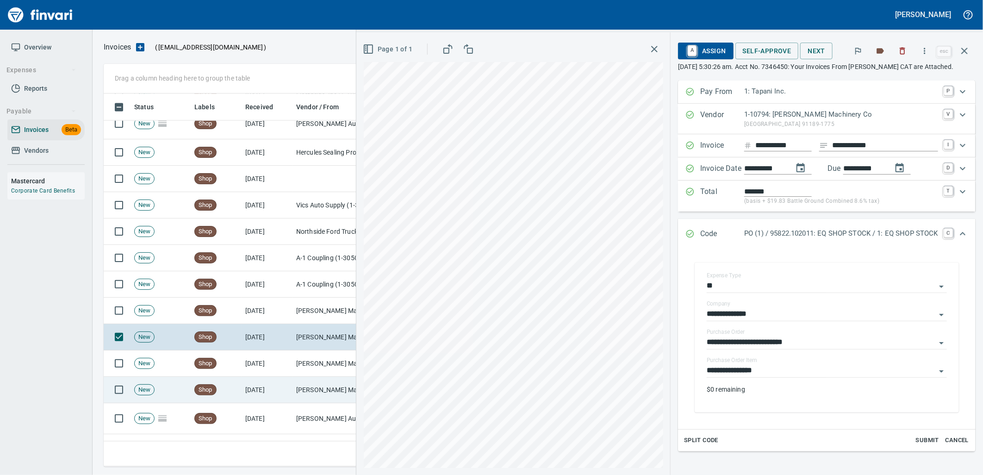
click at [772, 371] on input "**********" at bounding box center [821, 370] width 229 height 13
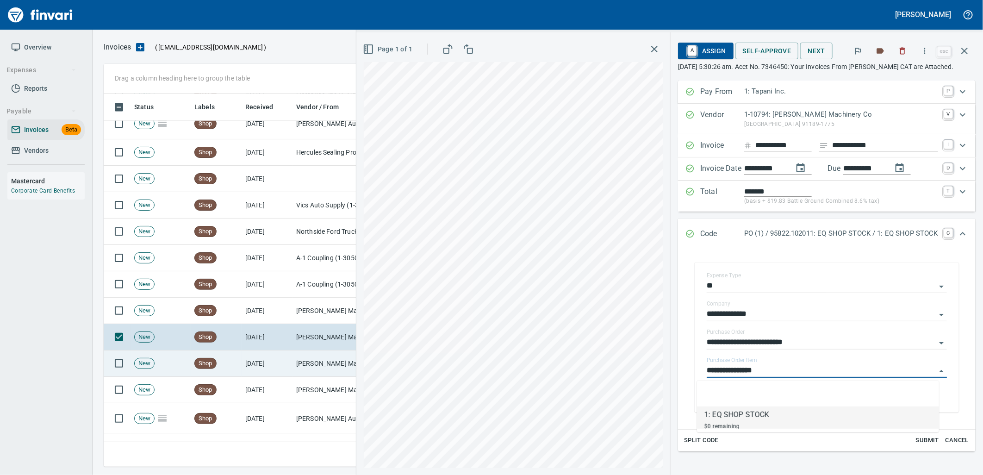
scroll to position [366, 853]
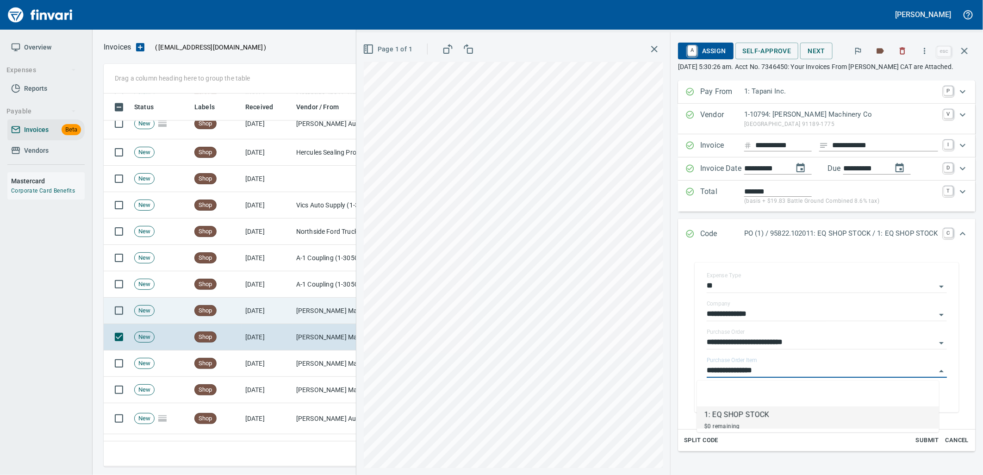
click at [284, 309] on td "[DATE]" at bounding box center [267, 311] width 51 height 26
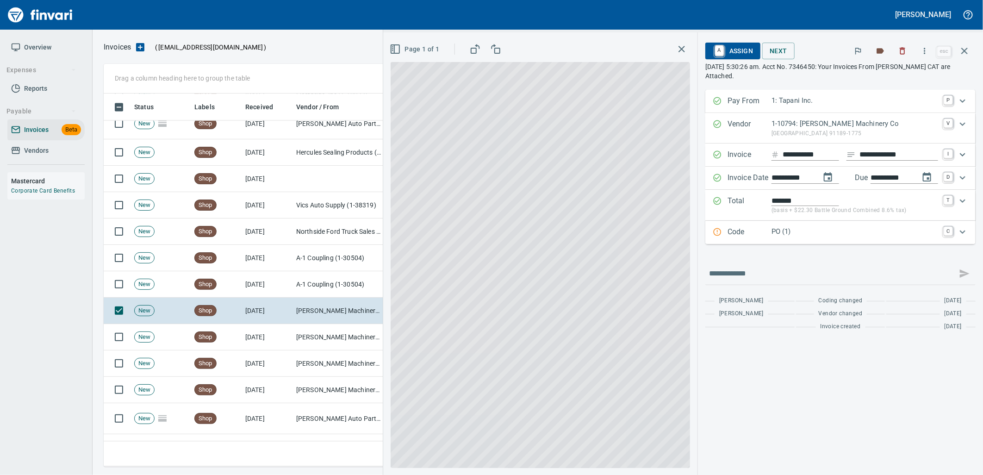
click at [771, 241] on div "Code PO (1) C" at bounding box center [841, 232] width 270 height 23
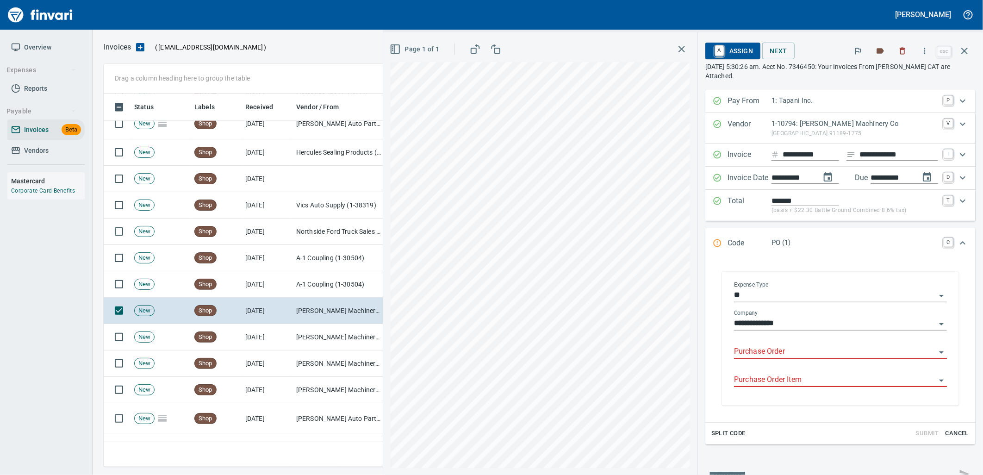
click at [774, 356] on input "Purchase Order" at bounding box center [835, 351] width 202 height 13
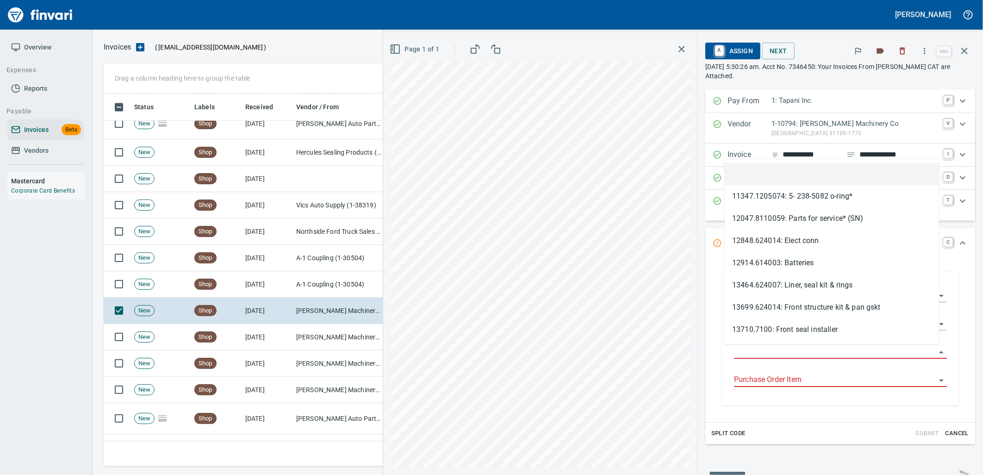
scroll to position [366, 853]
type input "**********"
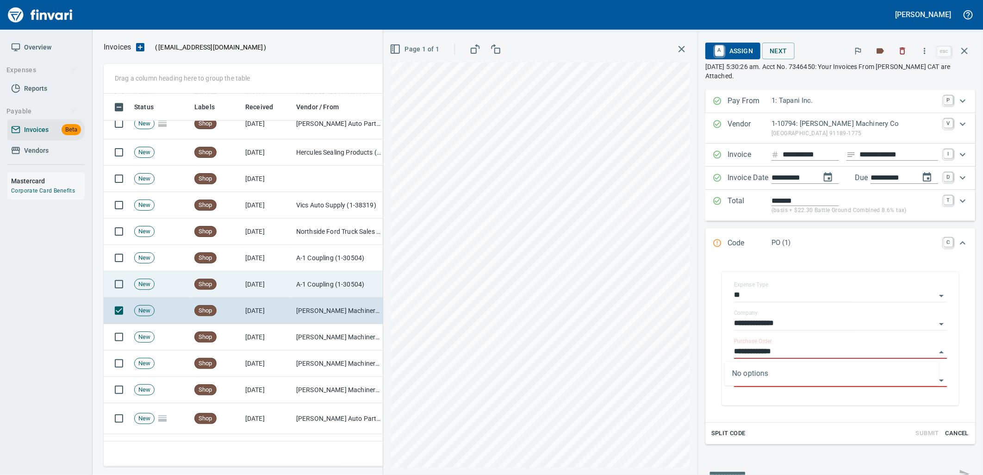
click at [314, 281] on td "A-1 Coupling (1-30504)" at bounding box center [339, 284] width 93 height 26
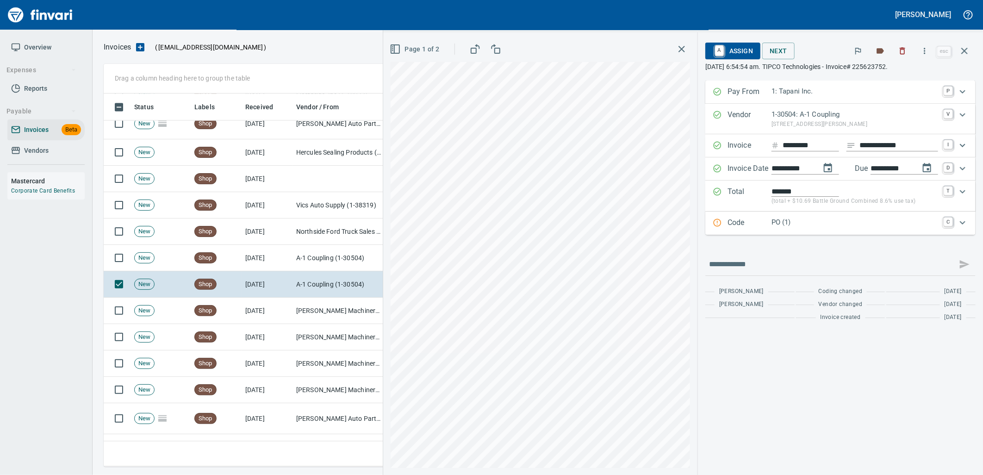
click at [856, 231] on div "Code PO (1) C" at bounding box center [841, 223] width 270 height 23
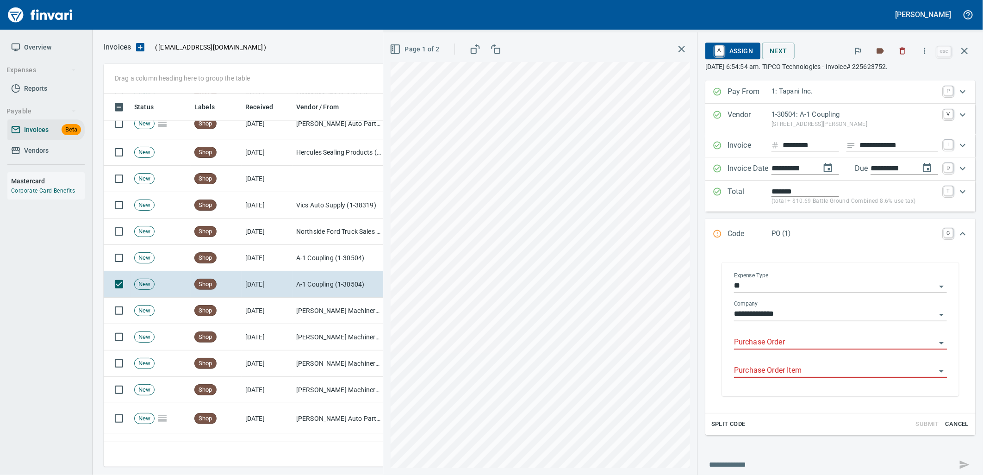
click at [789, 345] on input "Purchase Order" at bounding box center [835, 342] width 202 height 13
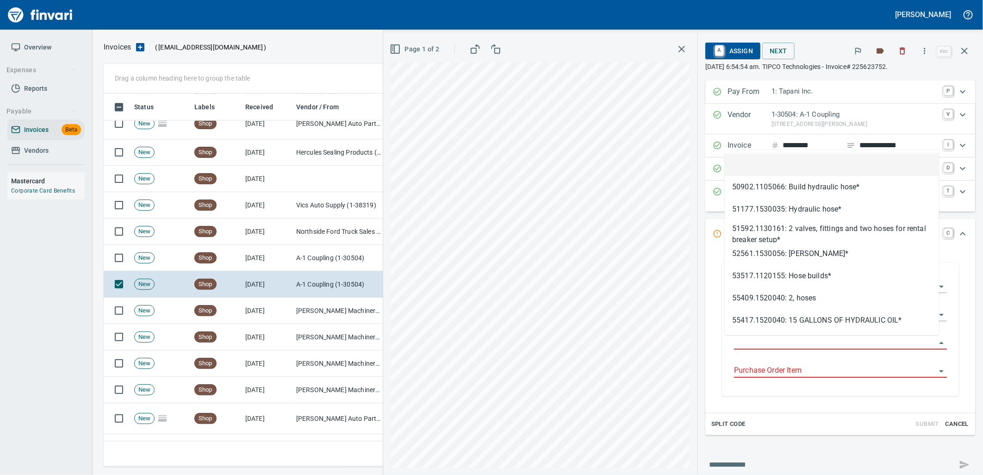
scroll to position [366, 853]
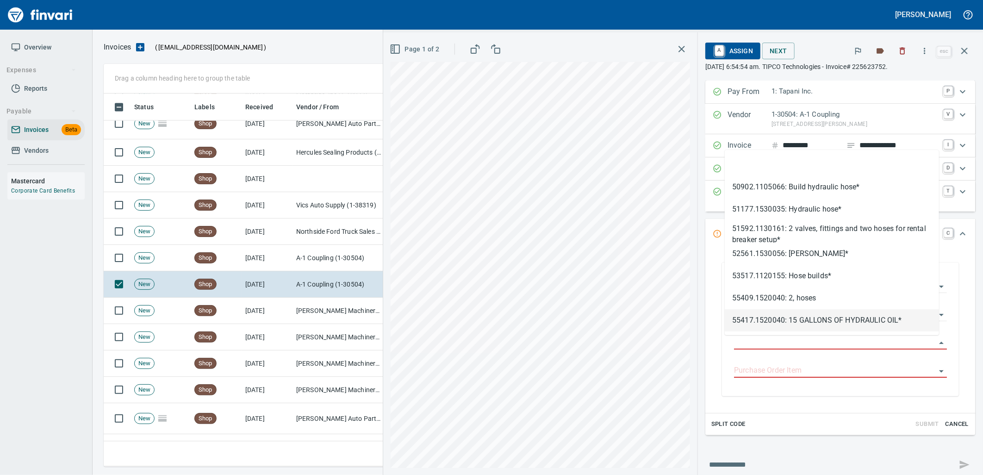
type input "**********"
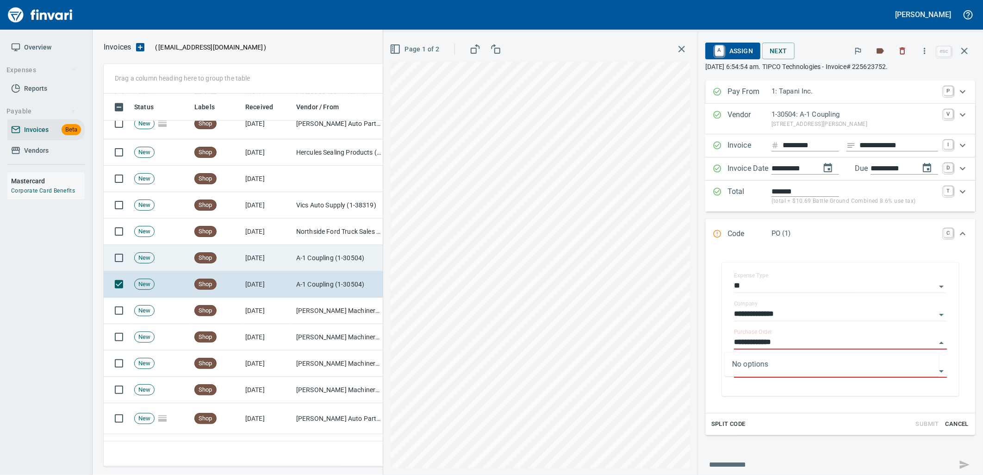
click at [291, 250] on td "[DATE]" at bounding box center [267, 258] width 51 height 26
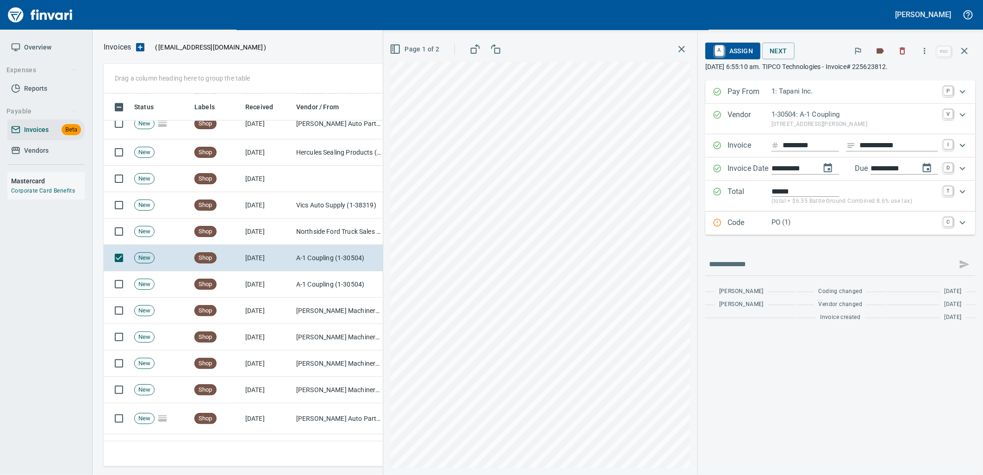
click at [806, 223] on p "PO (1)" at bounding box center [855, 222] width 167 height 11
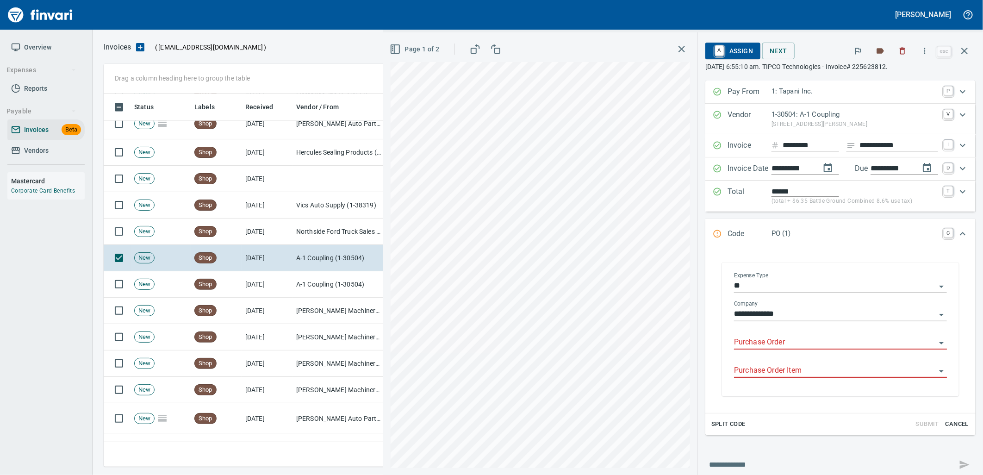
click at [779, 341] on input "Purchase Order" at bounding box center [835, 342] width 202 height 13
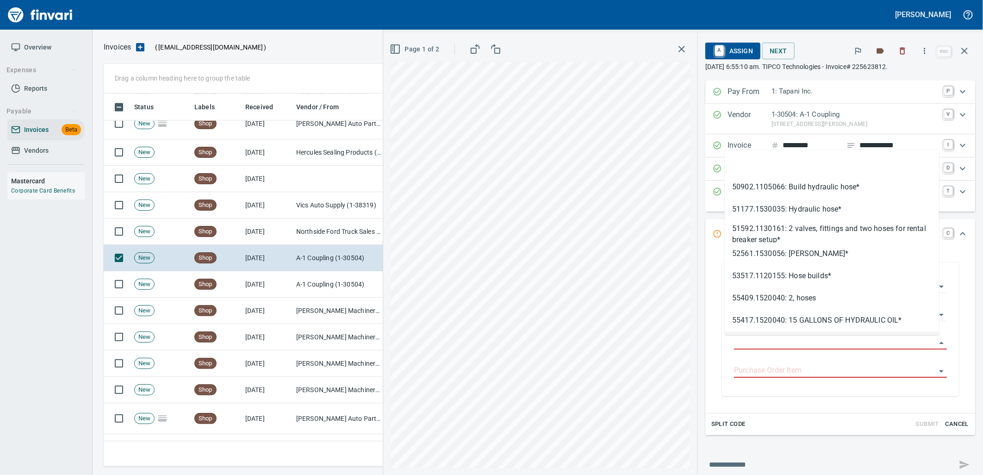
scroll to position [366, 853]
type input "**********"
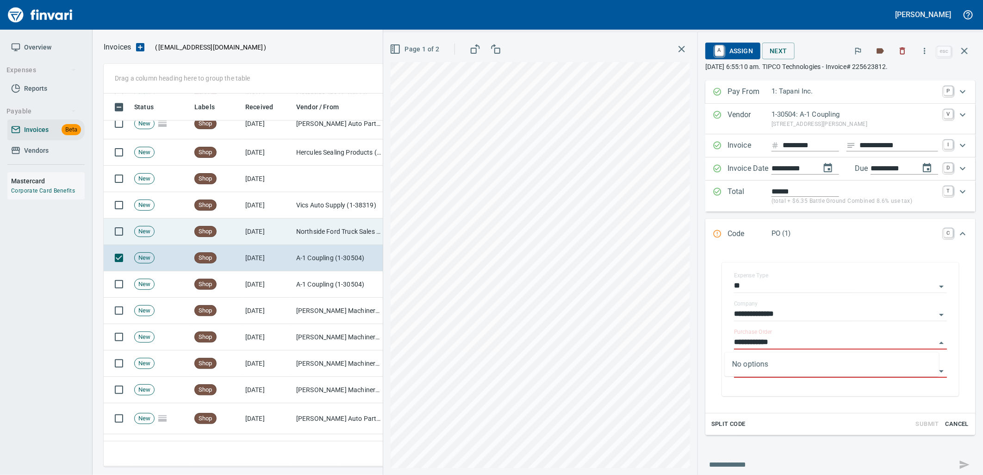
click at [306, 239] on td "Northside Ford Truck Sales Inc (1-10715)" at bounding box center [339, 232] width 93 height 26
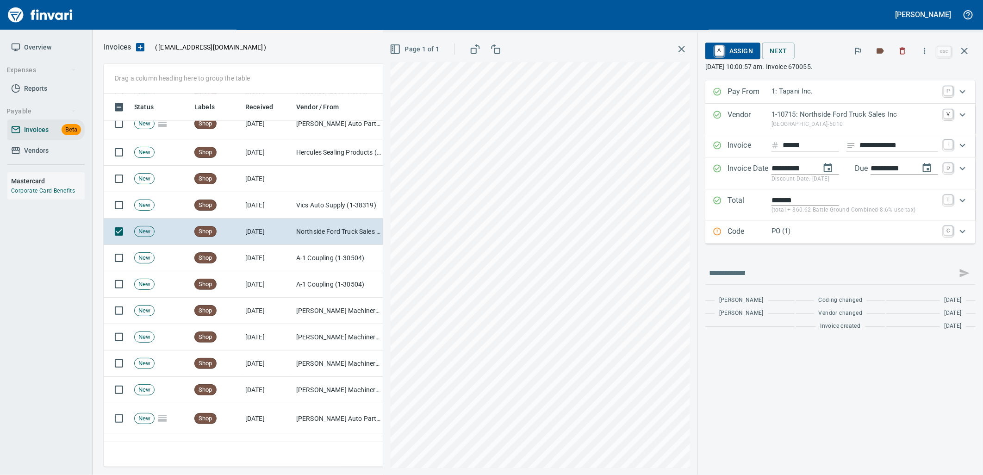
click at [767, 231] on p "Code" at bounding box center [750, 232] width 44 height 12
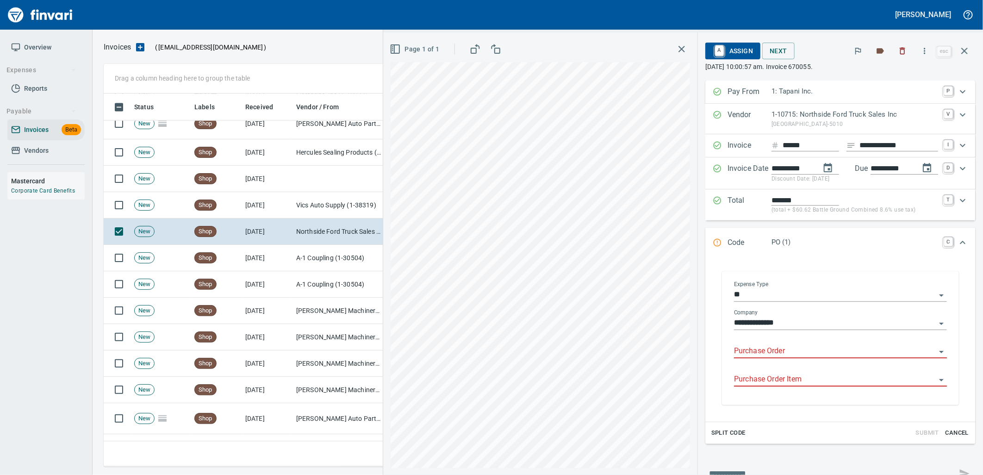
click at [789, 351] on input "Purchase Order" at bounding box center [835, 351] width 202 height 13
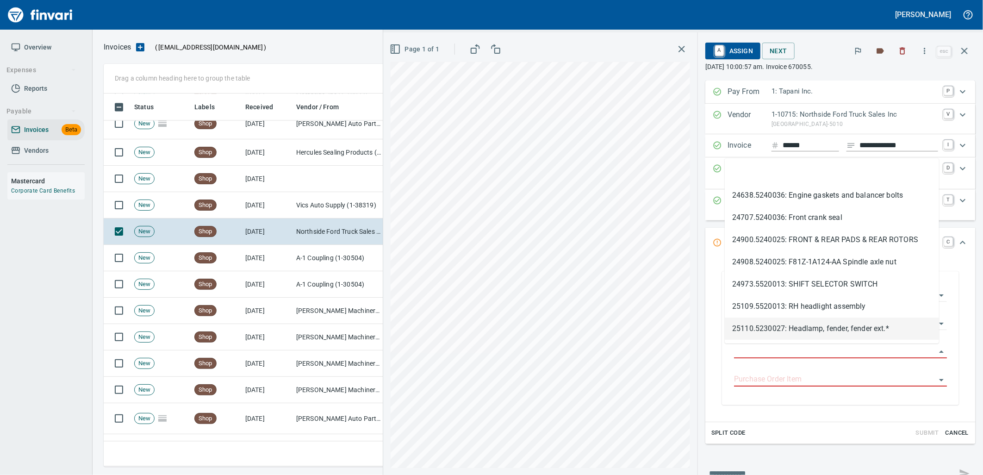
scroll to position [366, 853]
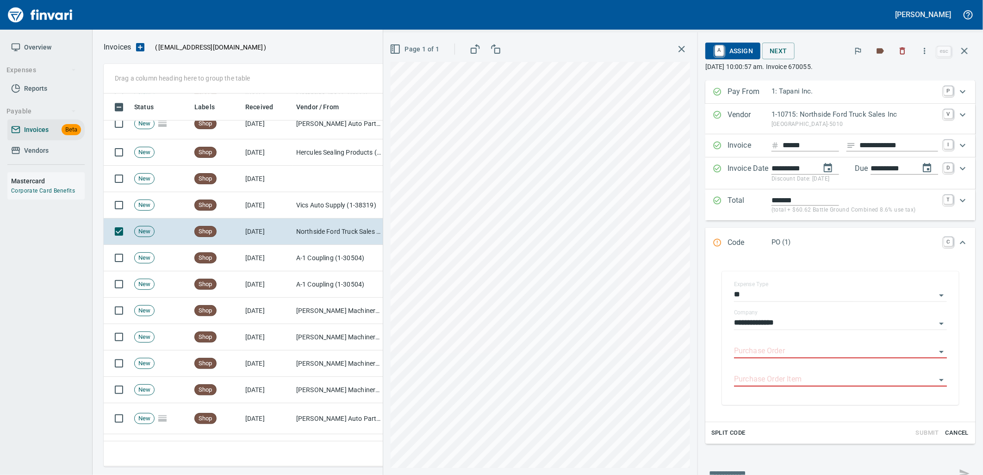
click at [786, 353] on input "Purchase Order" at bounding box center [835, 351] width 202 height 13
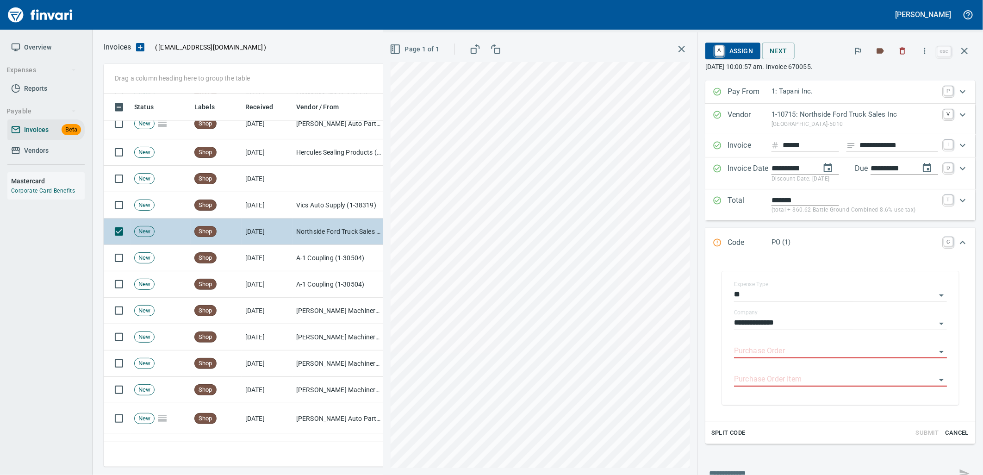
click at [307, 247] on td "A-1 Coupling (1-30504)" at bounding box center [339, 258] width 93 height 26
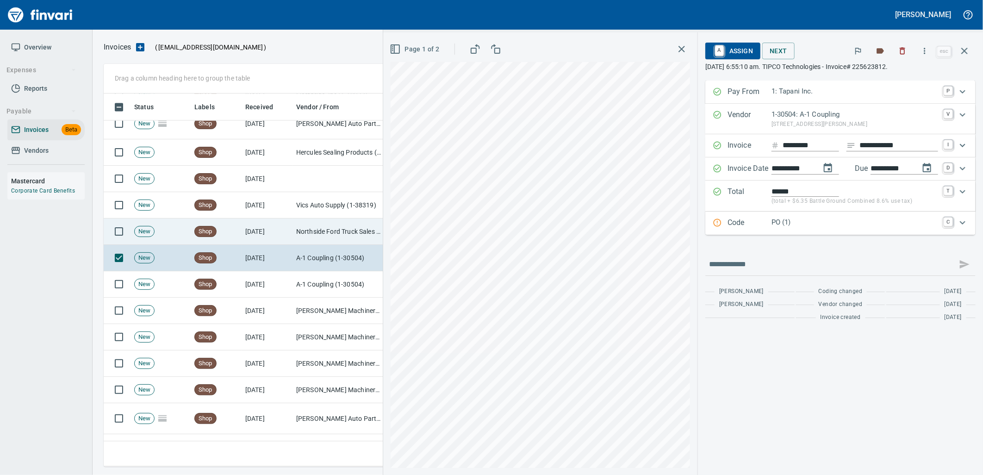
click at [304, 227] on td "Northside Ford Truck Sales Inc (1-10715)" at bounding box center [339, 232] width 93 height 26
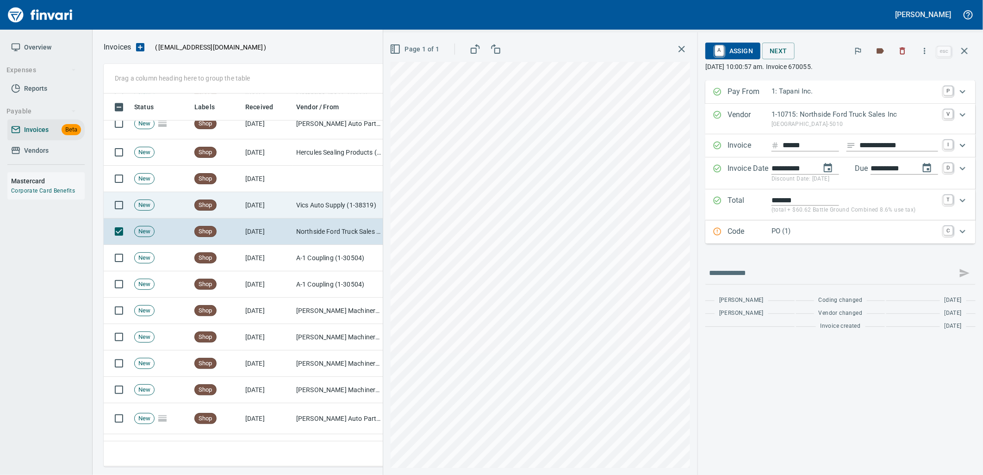
click at [360, 218] on td "Vics Auto Supply (1-38319)" at bounding box center [339, 205] width 93 height 26
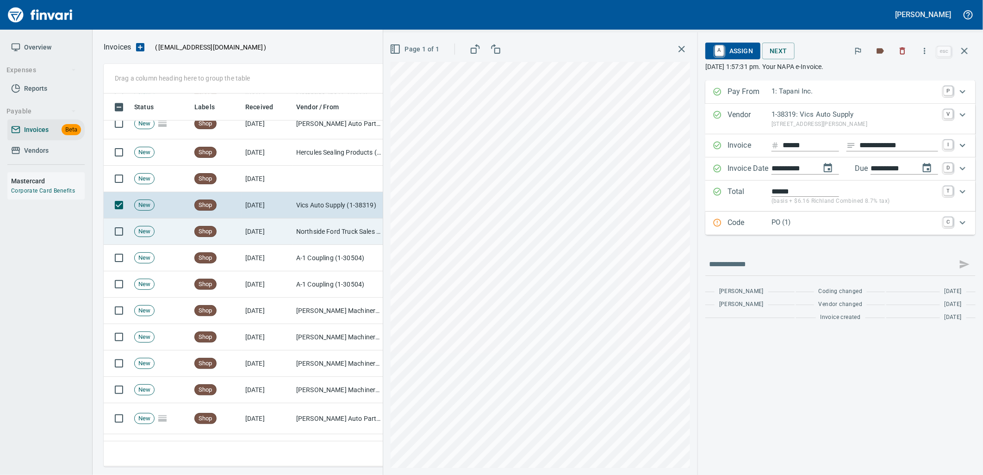
click at [306, 231] on td "Northside Ford Truck Sales Inc (1-10715)" at bounding box center [339, 232] width 93 height 26
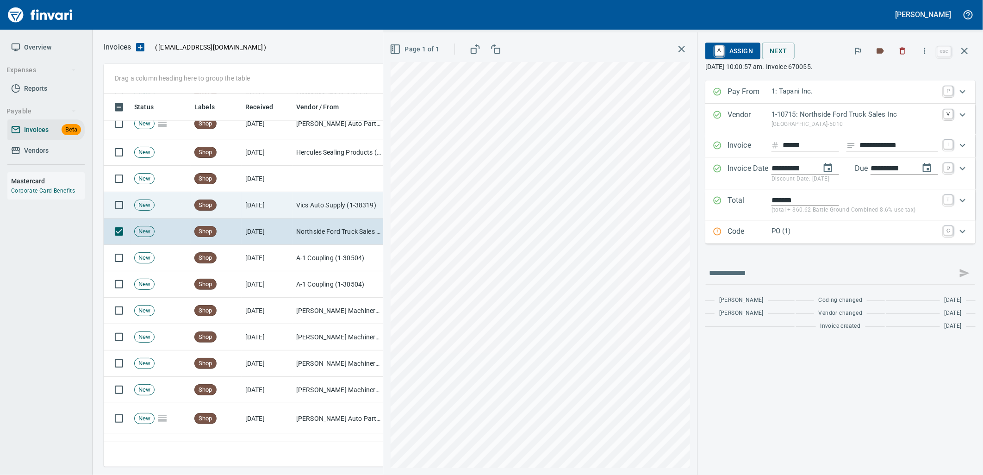
click at [284, 205] on td "[DATE]" at bounding box center [267, 205] width 51 height 26
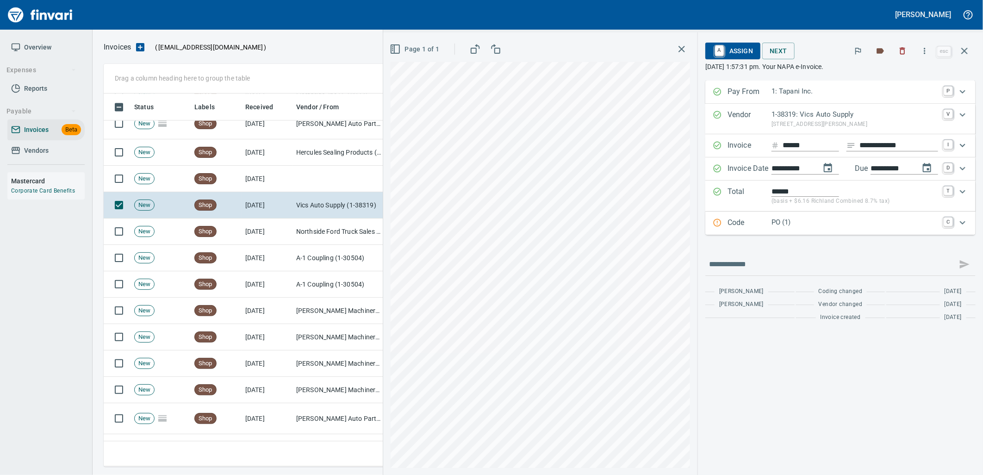
click at [800, 223] on p "PO (1)" at bounding box center [855, 222] width 167 height 11
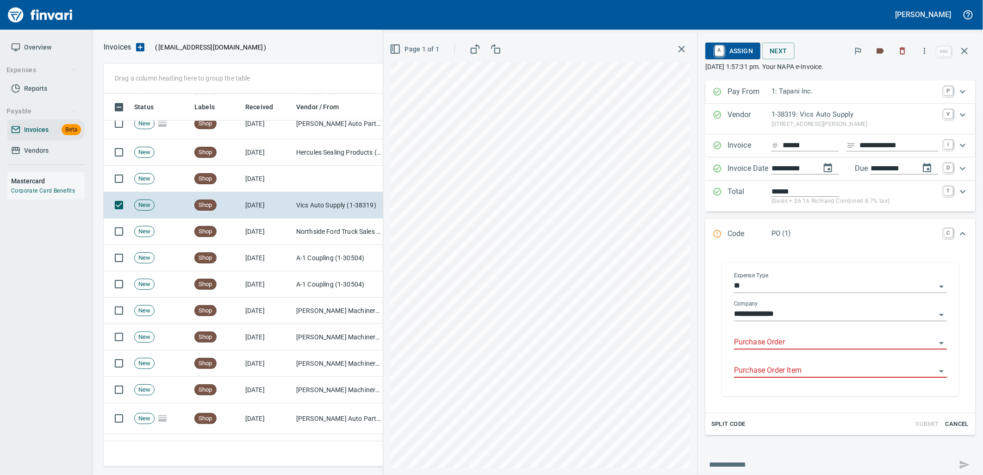
click at [770, 343] on input "Purchase Order" at bounding box center [835, 342] width 202 height 13
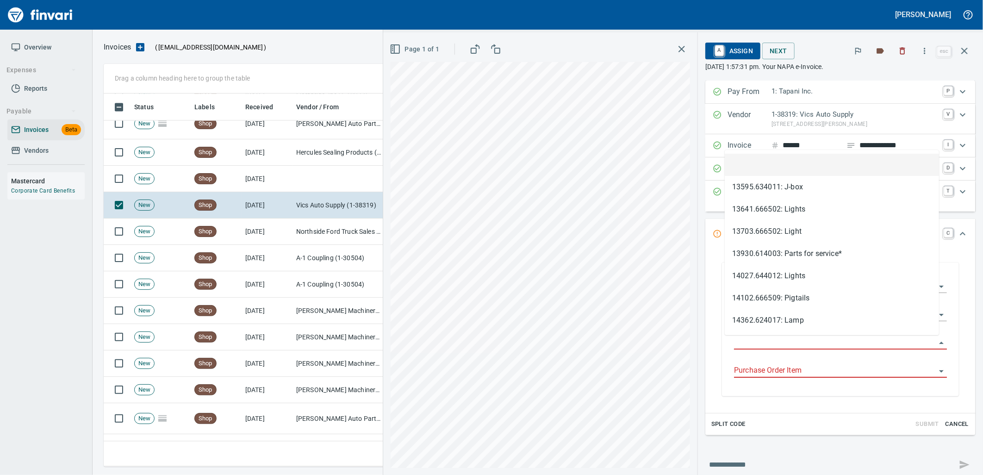
scroll to position [366, 853]
type input "**********"
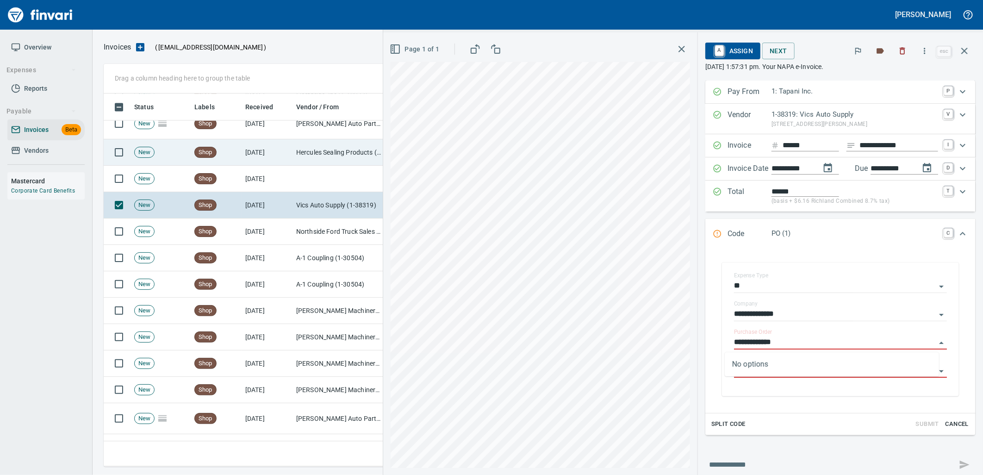
click at [328, 171] on td at bounding box center [339, 179] width 93 height 26
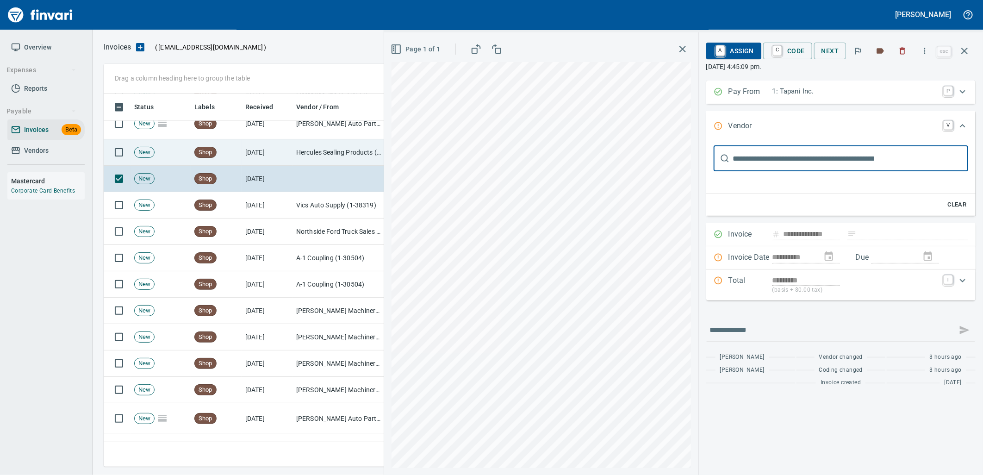
click at [327, 158] on td "Hercules Sealing Products (1-39727)" at bounding box center [339, 152] width 93 height 26
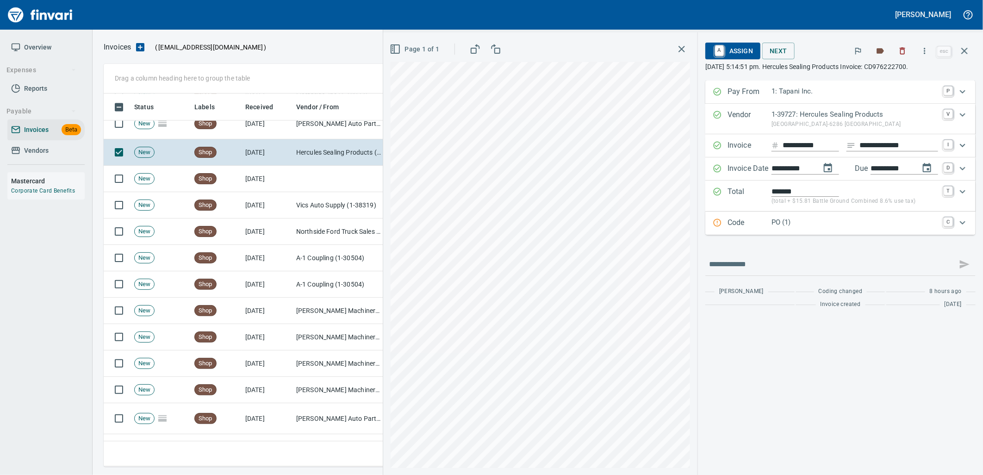
click at [774, 231] on div "Code PO (1) C" at bounding box center [841, 223] width 270 height 23
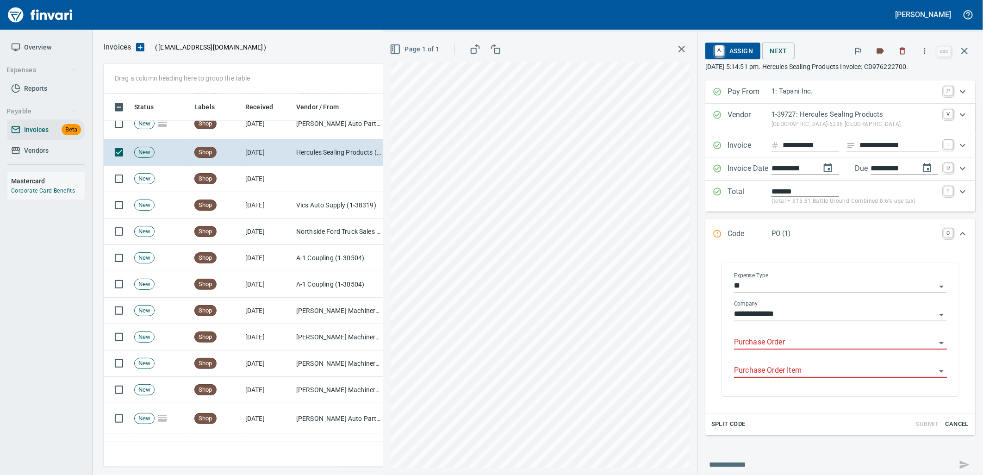
click at [783, 346] on input "Purchase Order" at bounding box center [835, 342] width 202 height 13
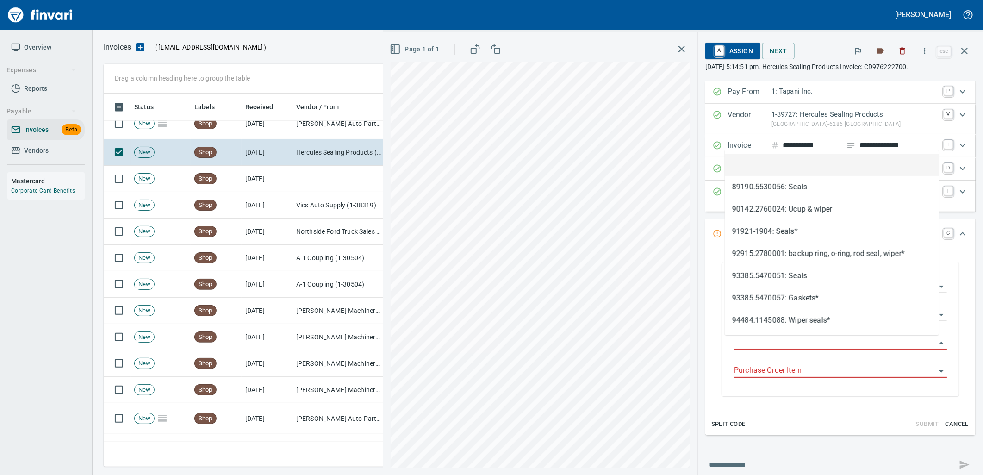
scroll to position [366, 853]
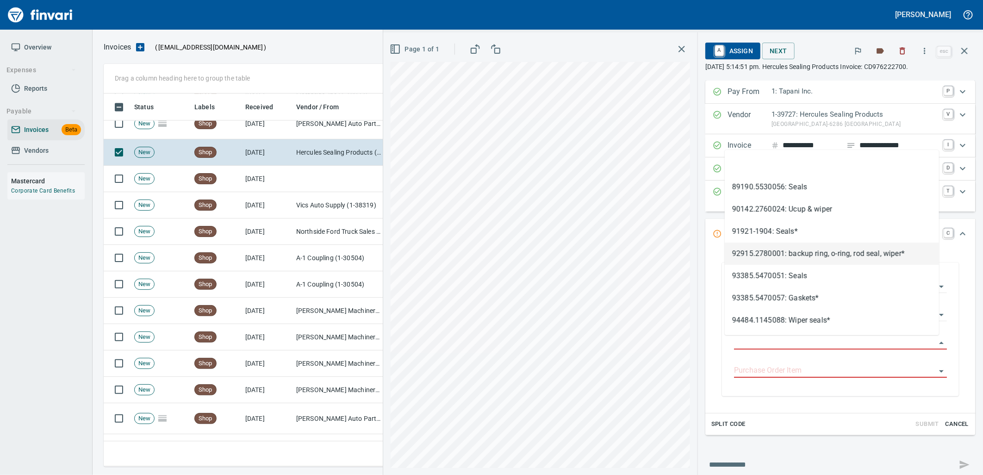
type input "**********"
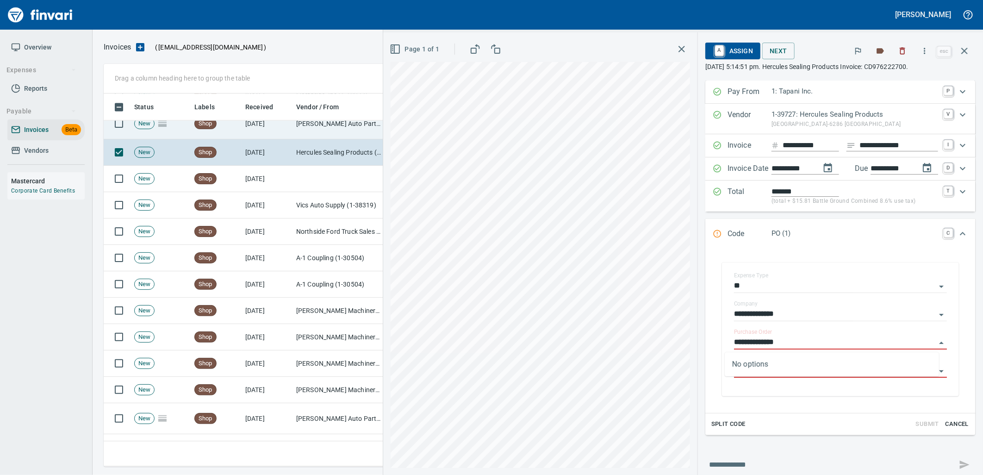
click at [320, 127] on td "[PERSON_NAME] Auto Parts (1-23030)" at bounding box center [339, 123] width 93 height 31
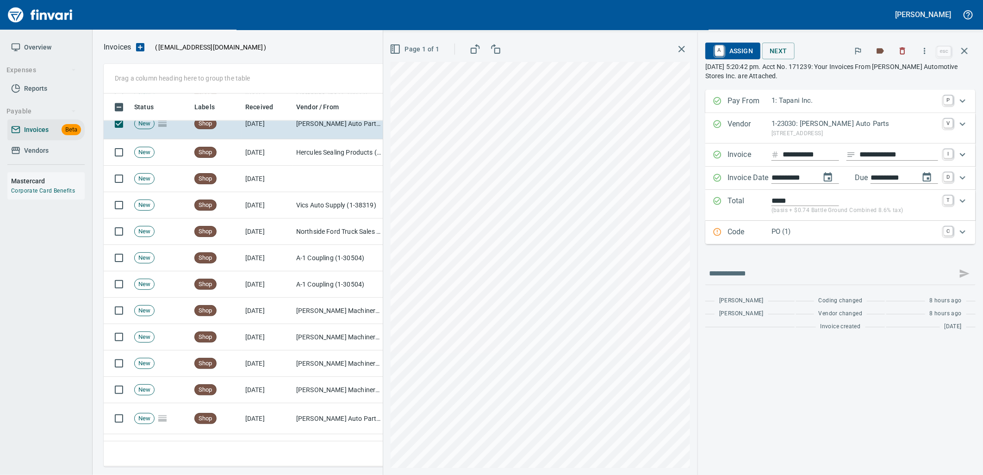
click at [830, 235] on p "PO (1)" at bounding box center [855, 231] width 167 height 11
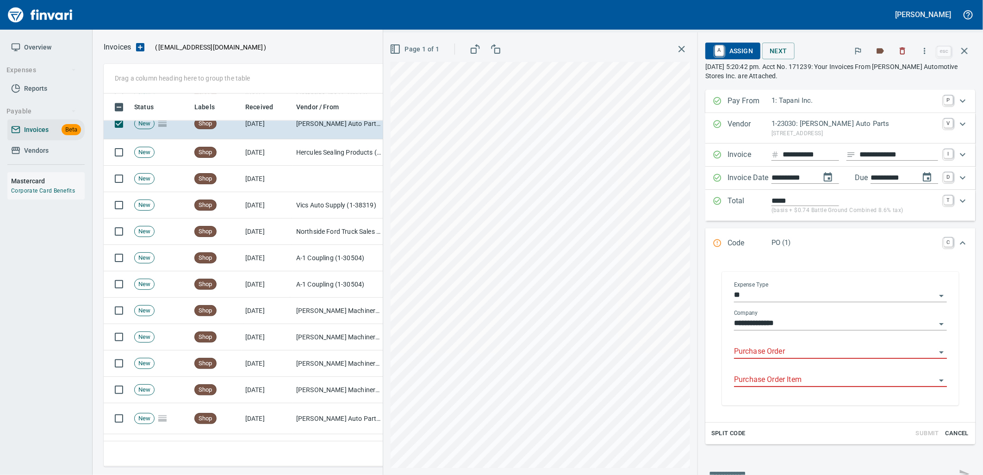
click at [784, 350] on input "Purchase Order" at bounding box center [835, 351] width 202 height 13
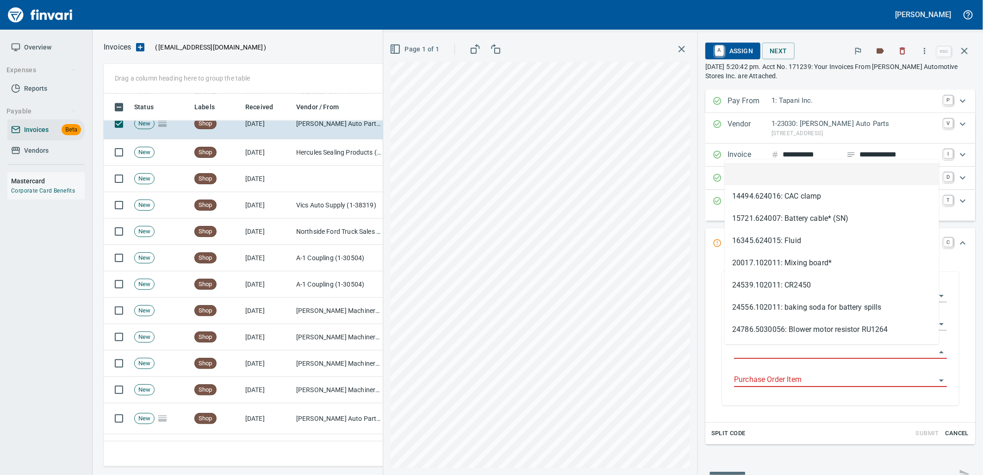
scroll to position [366, 853]
type input "**********"
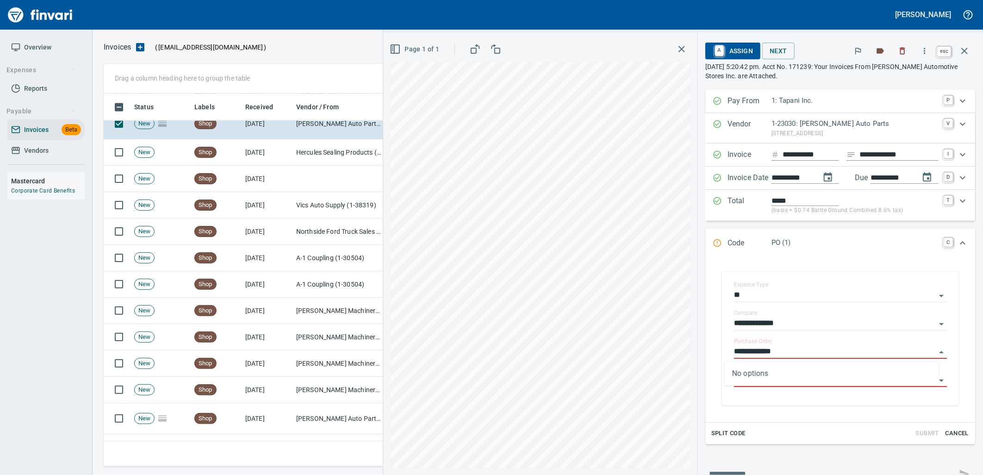
click at [964, 52] on icon "button" at bounding box center [965, 51] width 6 height 6
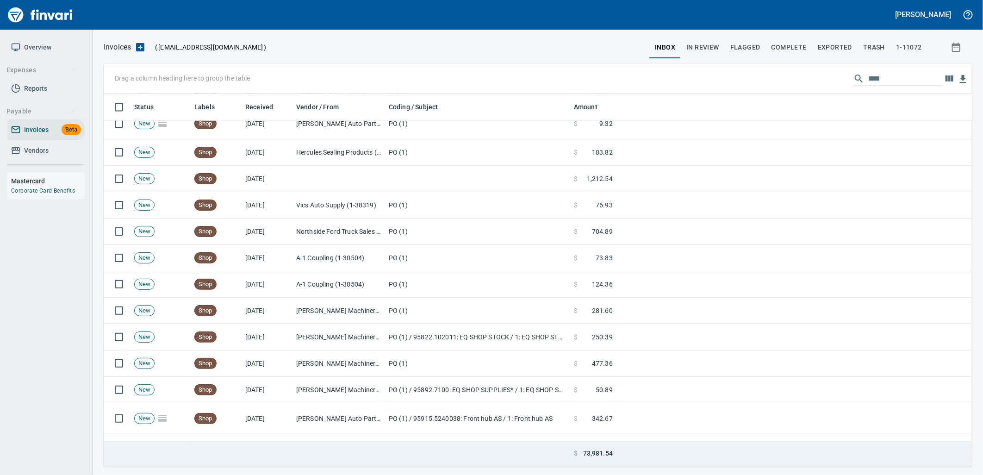
scroll to position [366, 853]
